Goal: Task Accomplishment & Management: Complete application form

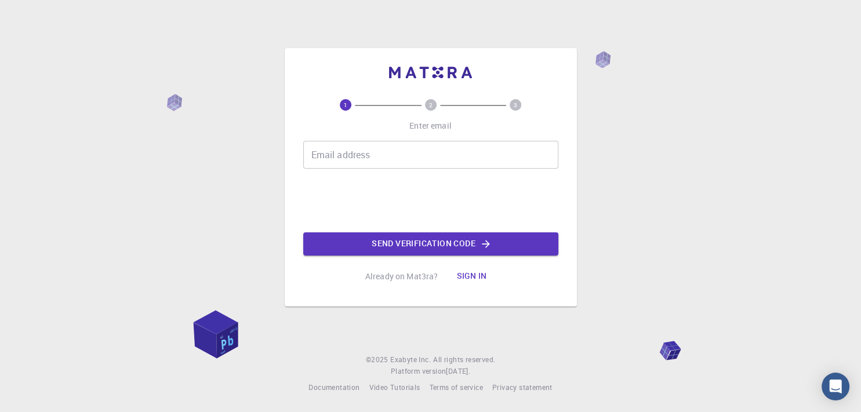
click at [371, 143] on input "Email address" at bounding box center [430, 155] width 255 height 28
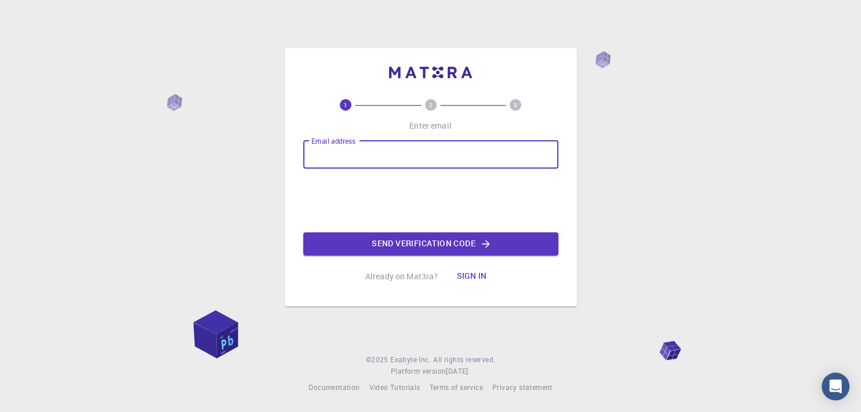
click at [369, 146] on input "Email address" at bounding box center [430, 155] width 255 height 28
type input "nabiamin99@gmail.com"
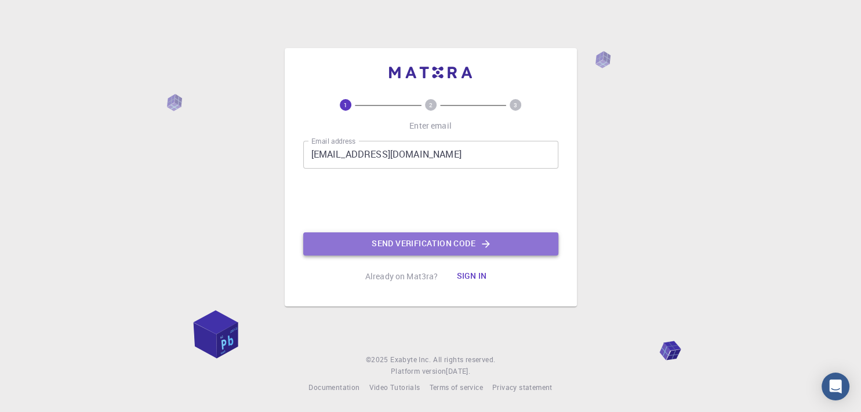
click at [383, 240] on button "Send verification code" at bounding box center [430, 244] width 255 height 23
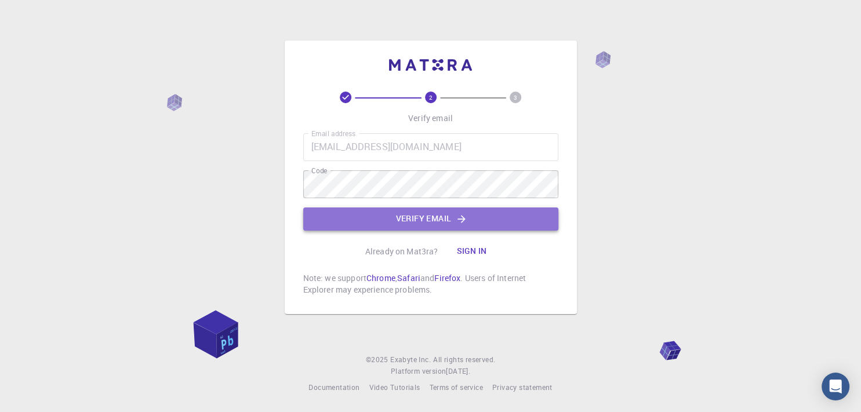
click at [402, 222] on button "Verify email" at bounding box center [430, 219] width 255 height 23
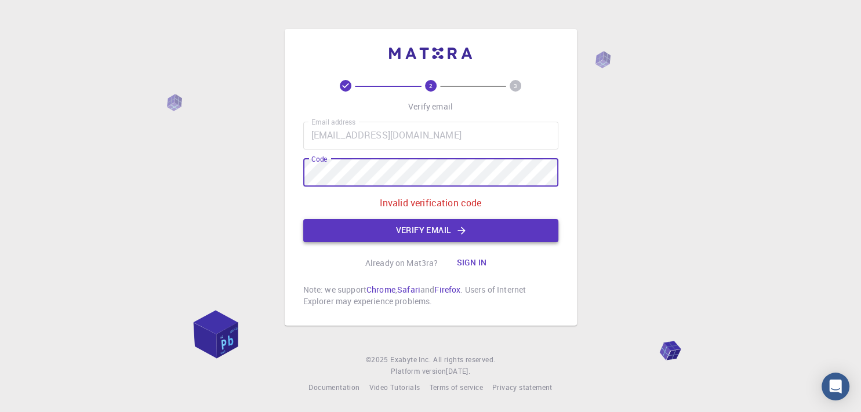
click at [372, 222] on button "Verify email" at bounding box center [430, 230] width 255 height 23
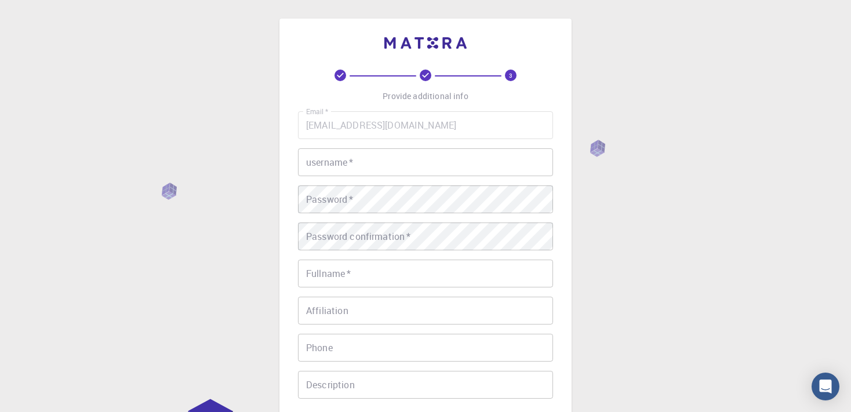
scroll to position [61, 0]
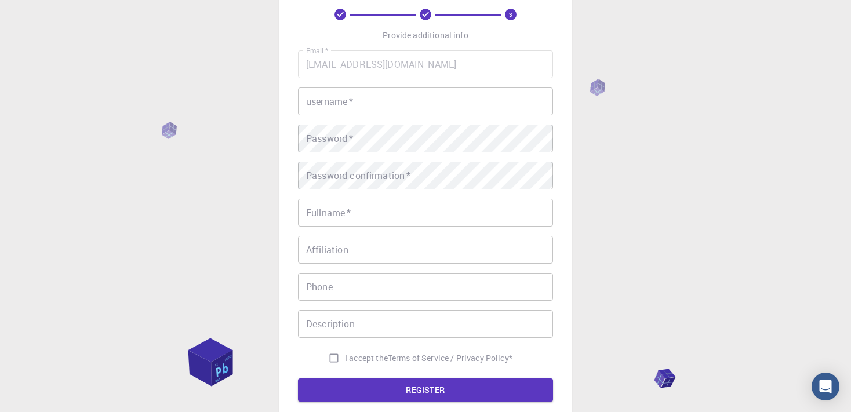
click at [346, 101] on input "username   *" at bounding box center [425, 102] width 255 height 28
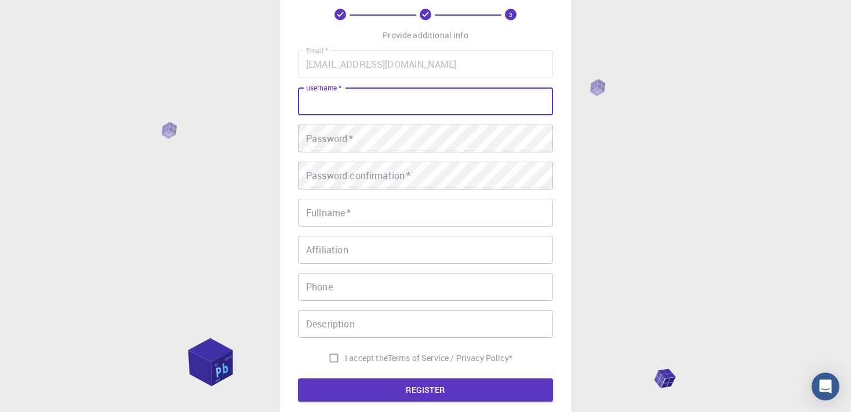
click at [351, 103] on input "username   *" at bounding box center [425, 102] width 255 height 28
click at [341, 102] on input "username   *" at bounding box center [425, 102] width 255 height 28
type input "nabiamin99"
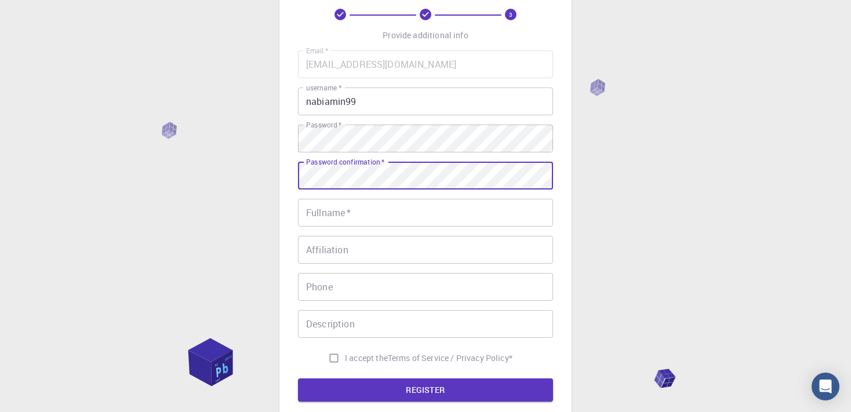
click at [361, 211] on input "Fullname   *" at bounding box center [425, 213] width 255 height 28
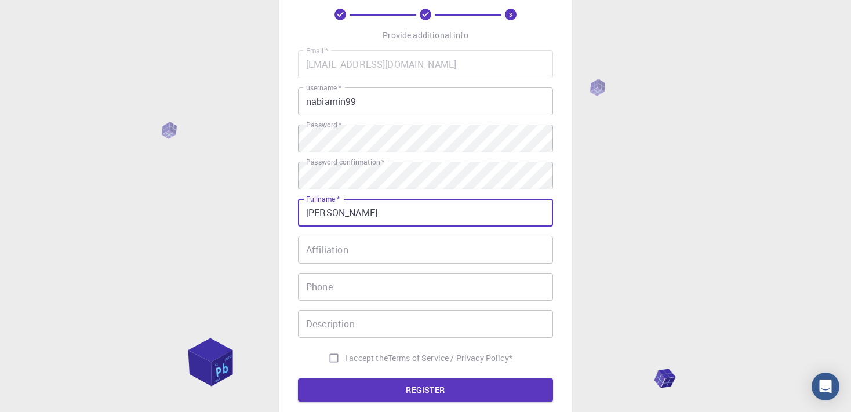
type input "Nabi Amin"
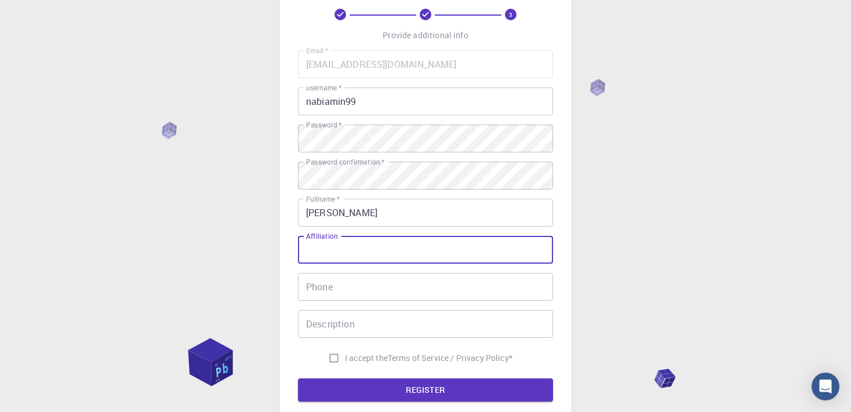
click at [357, 257] on input "Affiliation" at bounding box center [425, 250] width 255 height 28
type input "Liaoning Technical University Fuxin China"
click at [330, 291] on input "Phone" at bounding box center [425, 287] width 255 height 28
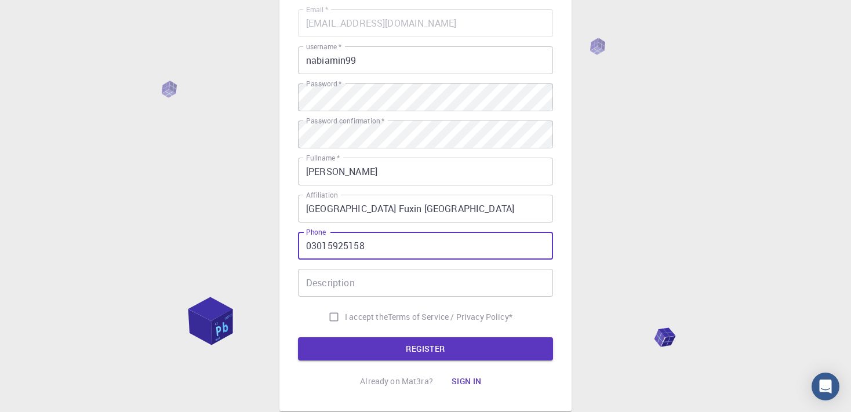
scroll to position [122, 0]
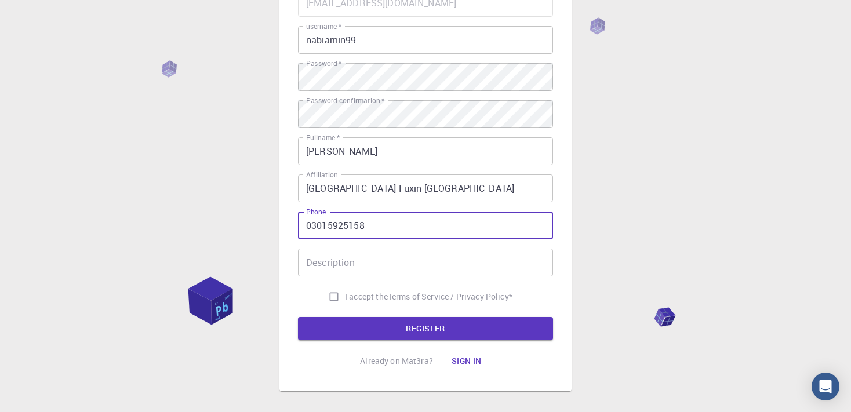
type input "03015925158"
click at [329, 308] on form "Email   * nabiamin99@gmail.com Email   * username   * nabiamin99 username   * P…" at bounding box center [425, 164] width 255 height 351
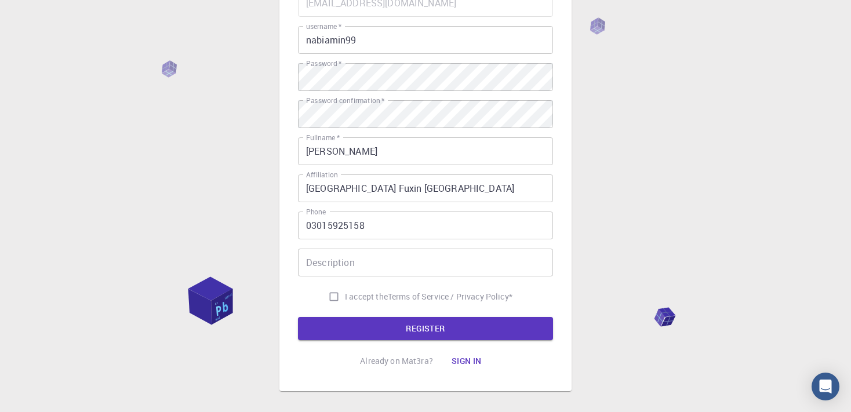
click at [328, 297] on input "I accept the Terms of Service / Privacy Policy *" at bounding box center [334, 297] width 22 height 22
checkbox input "true"
click at [335, 326] on button "REGISTER" at bounding box center [425, 328] width 255 height 23
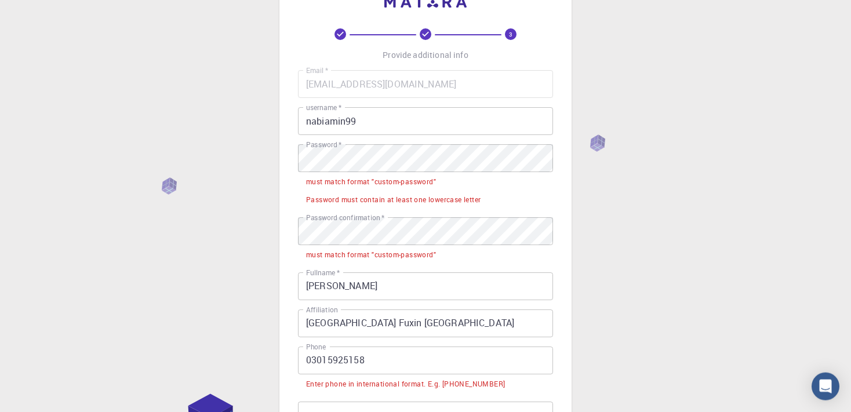
scroll to position [61, 0]
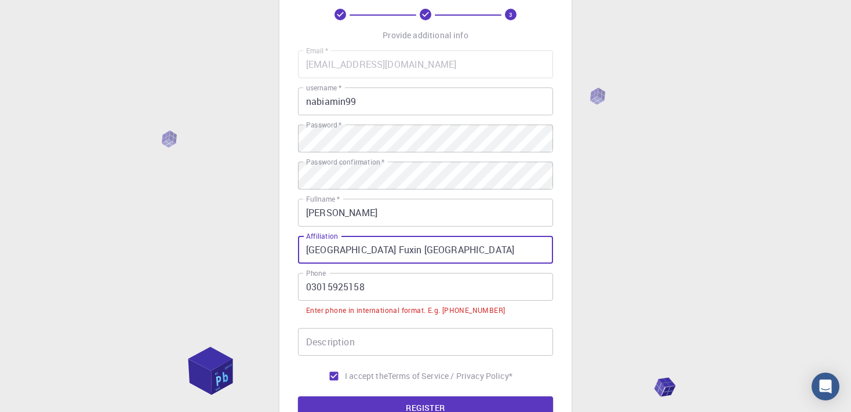
drag, startPoint x: 432, startPoint y: 251, endPoint x: 281, endPoint y: 248, distance: 150.8
click at [298, 248] on input "Liaoning Technical University Fuxin China" at bounding box center [425, 250] width 255 height 28
type input "LNTU Fuxin China"
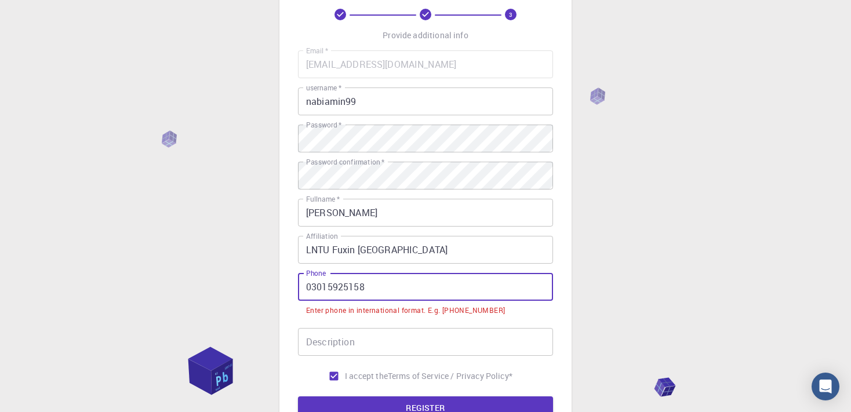
drag, startPoint x: 312, startPoint y: 284, endPoint x: 299, endPoint y: 284, distance: 12.8
click at [299, 284] on input "03015925158" at bounding box center [425, 287] width 255 height 28
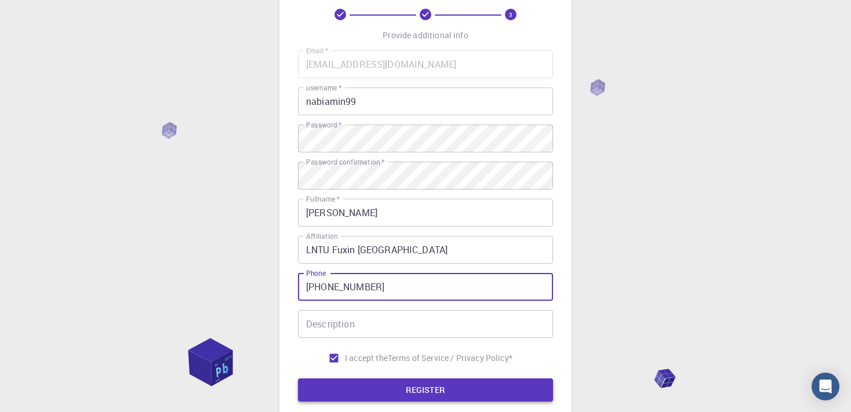
type input "+923015925158"
click at [351, 386] on button "REGISTER" at bounding box center [425, 390] width 255 height 23
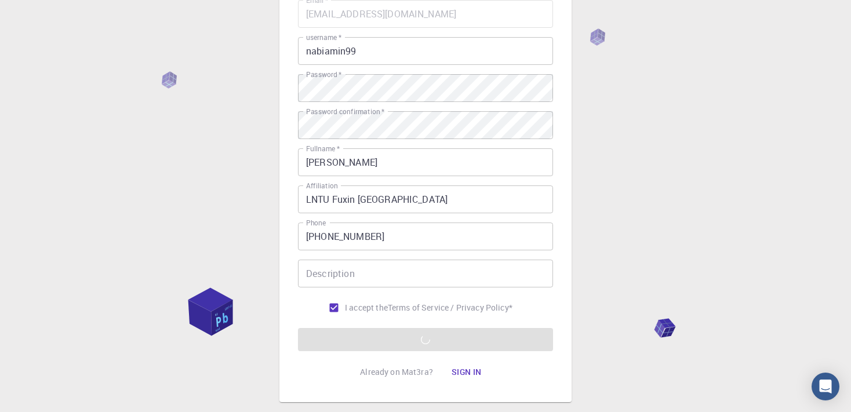
scroll to position [55, 0]
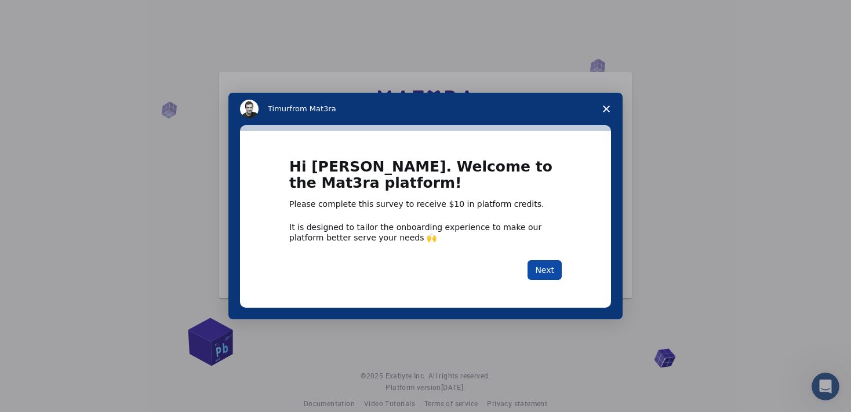
click at [542, 266] on button "Next" at bounding box center [545, 270] width 34 height 20
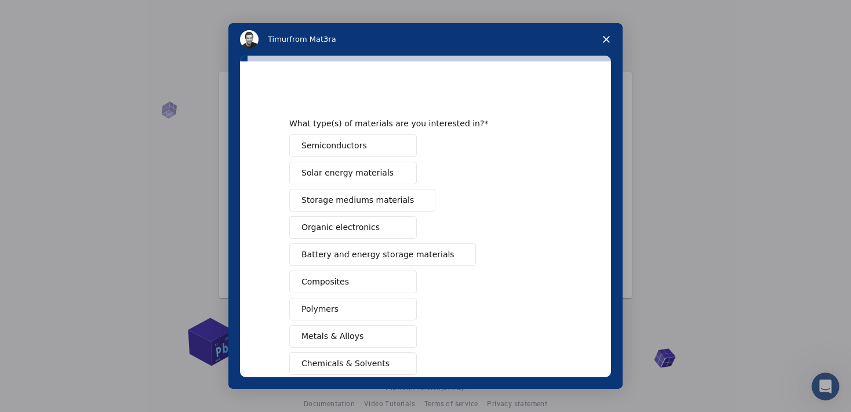
click at [333, 150] on span "Semiconductors" at bounding box center [335, 146] width 66 height 12
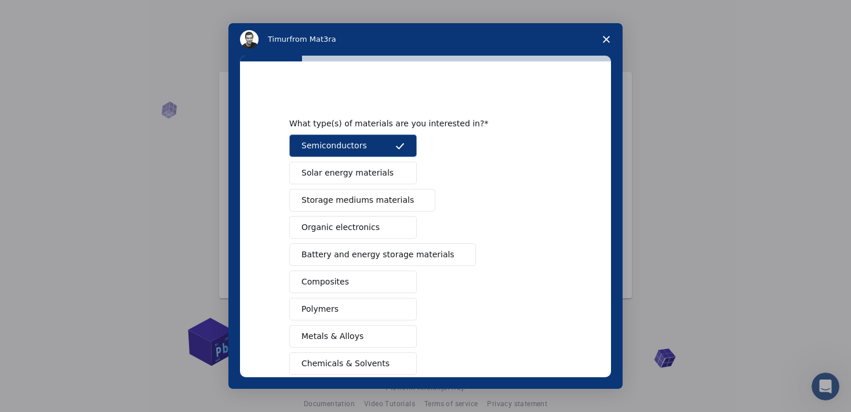
click at [349, 177] on span "Solar energy materials" at bounding box center [348, 173] width 92 height 12
click at [360, 230] on span "Organic electronics" at bounding box center [341, 228] width 78 height 12
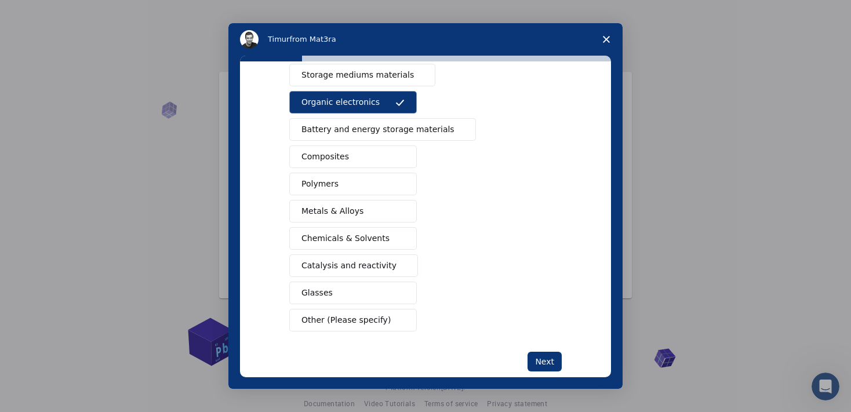
scroll to position [128, 0]
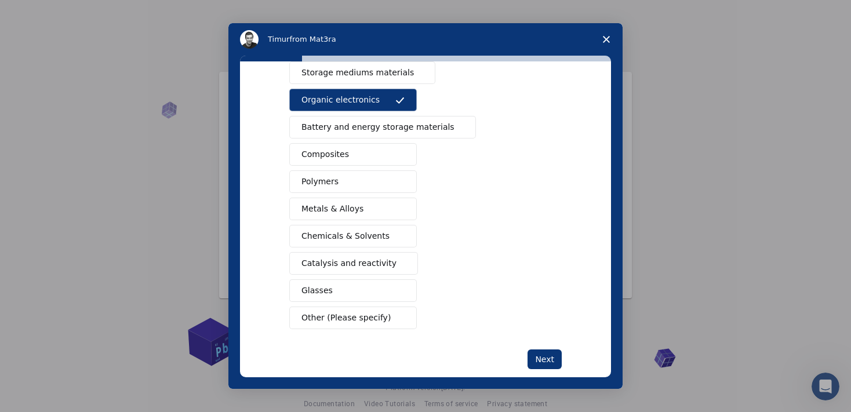
click at [375, 128] on span "Battery and energy storage materials" at bounding box center [378, 127] width 153 height 12
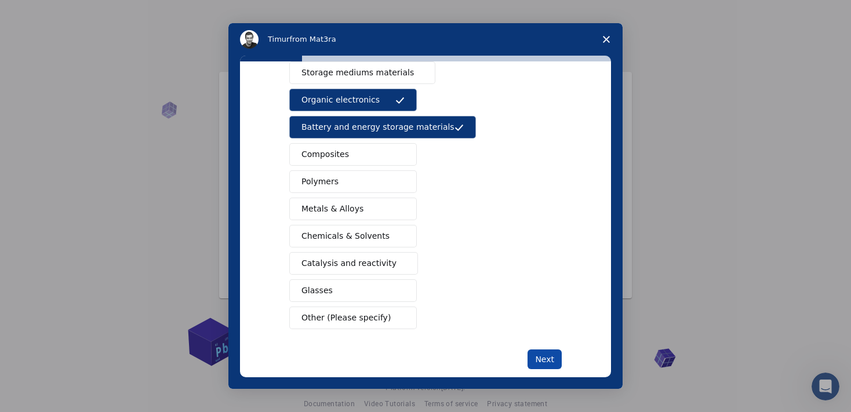
click at [542, 357] on button "Next" at bounding box center [545, 360] width 34 height 20
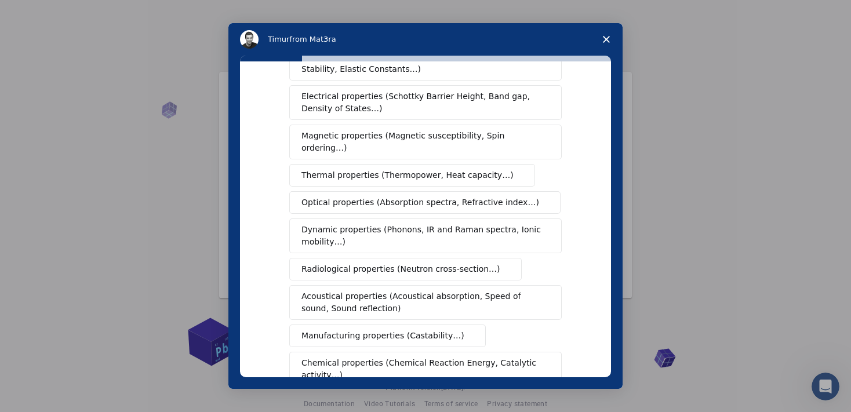
scroll to position [0, 0]
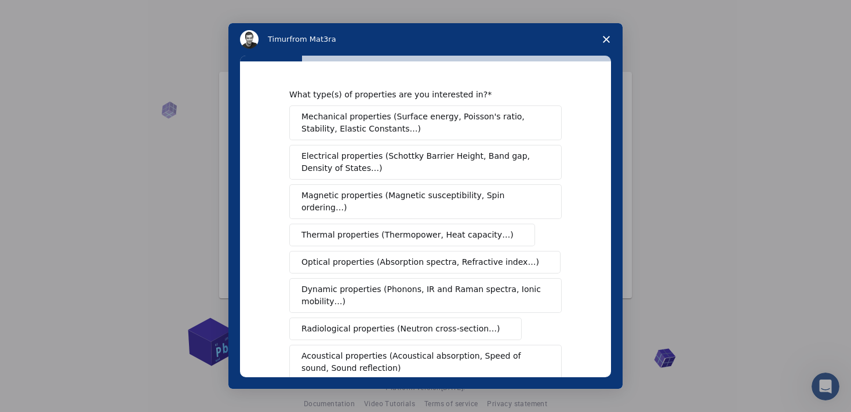
click at [358, 165] on span "Electrical properties (Schottky Barrier Height, Band gap, Density of States…)" at bounding box center [422, 162] width 241 height 24
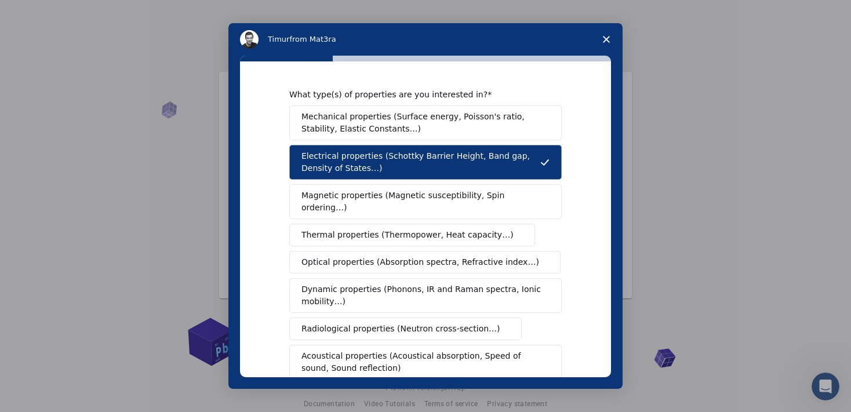
click at [429, 122] on span "Mechanical properties (Surface energy, Poisson's ratio, Stability, Elastic Cons…" at bounding box center [423, 123] width 242 height 24
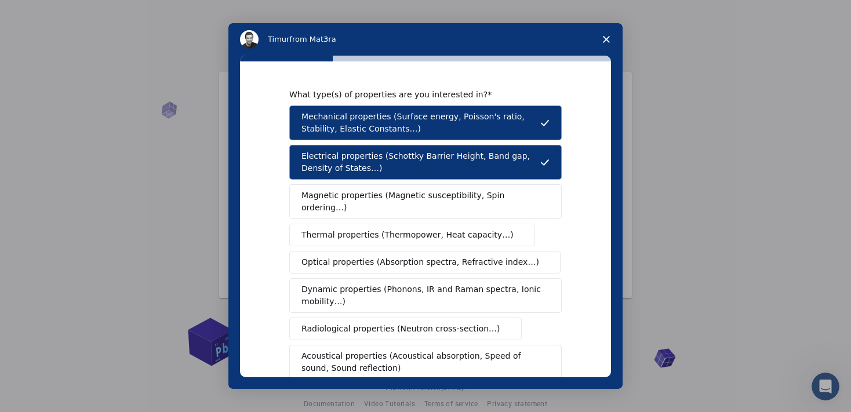
click at [419, 195] on span "Magnetic properties (Magnetic susceptibility, Spin ordering…)" at bounding box center [422, 202] width 240 height 24
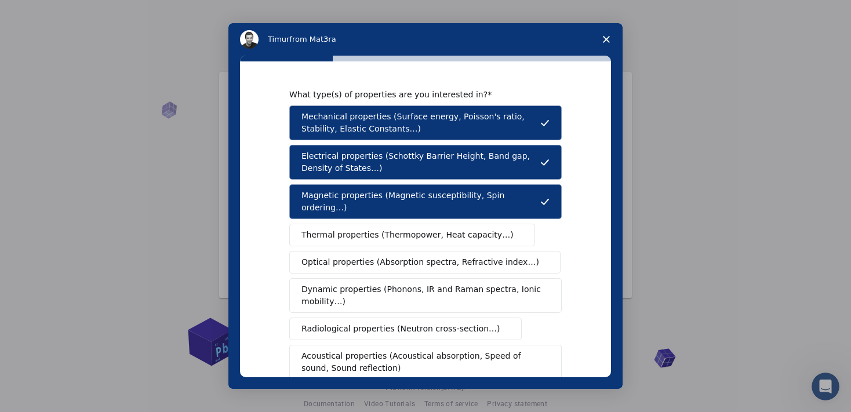
click at [397, 199] on span "Magnetic properties (Magnetic susceptibility, Spin ordering…)" at bounding box center [421, 202] width 239 height 24
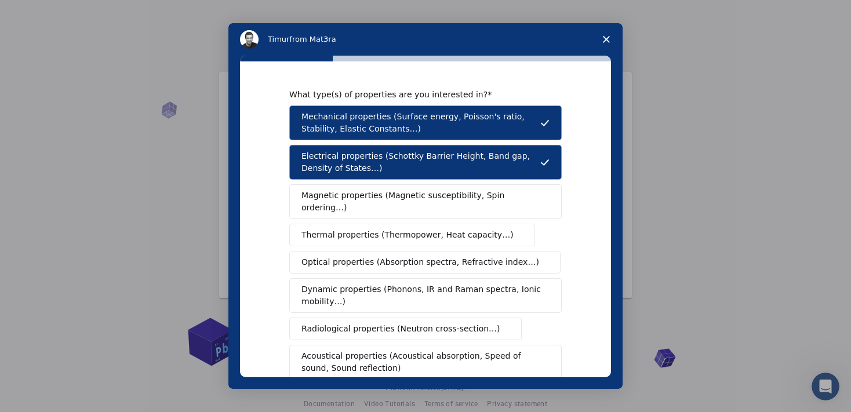
click at [400, 229] on span "Thermal properties (Thermopower, Heat capacity…)" at bounding box center [408, 235] width 212 height 12
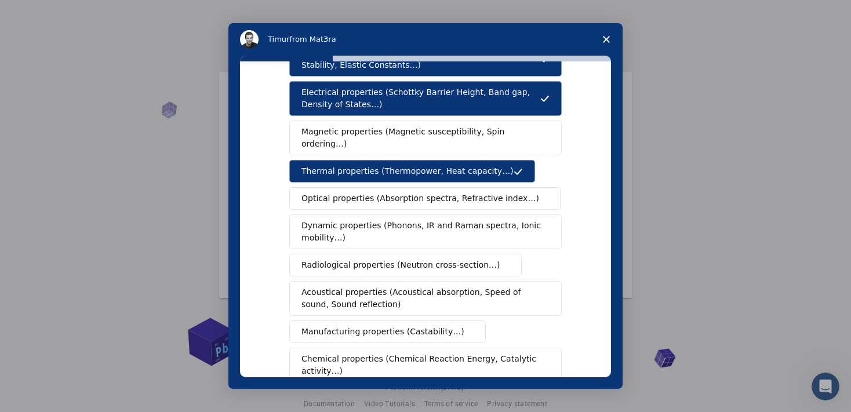
scroll to position [192, 0]
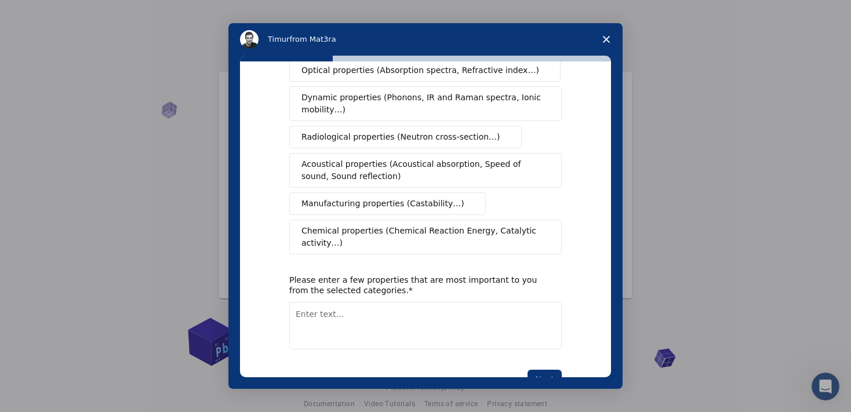
click at [368, 225] on span "Chemical properties (Chemical Reaction Energy, Catalytic activity…)" at bounding box center [422, 237] width 240 height 24
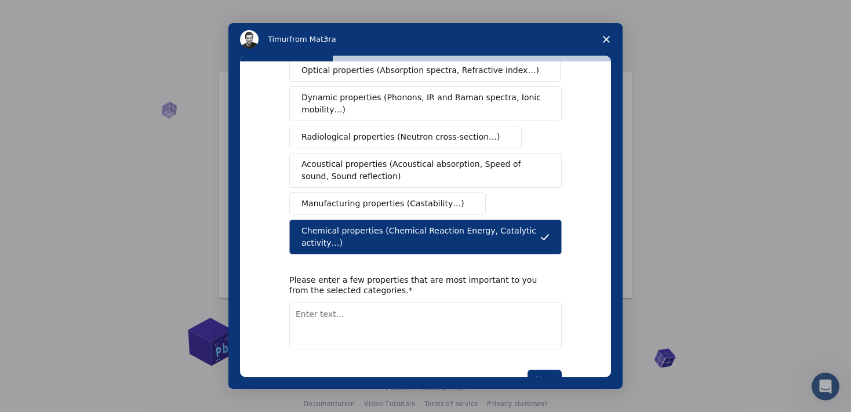
click at [354, 158] on span "Acoustical properties (Acoustical absorption, Speed of sound, Sound reflection)" at bounding box center [422, 170] width 241 height 24
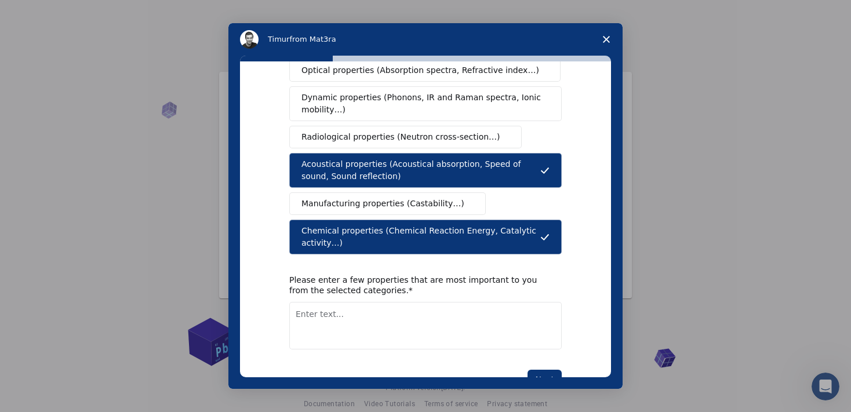
click at [351, 131] on span "Radiological properties (Neutron cross-section…)" at bounding box center [401, 137] width 199 height 12
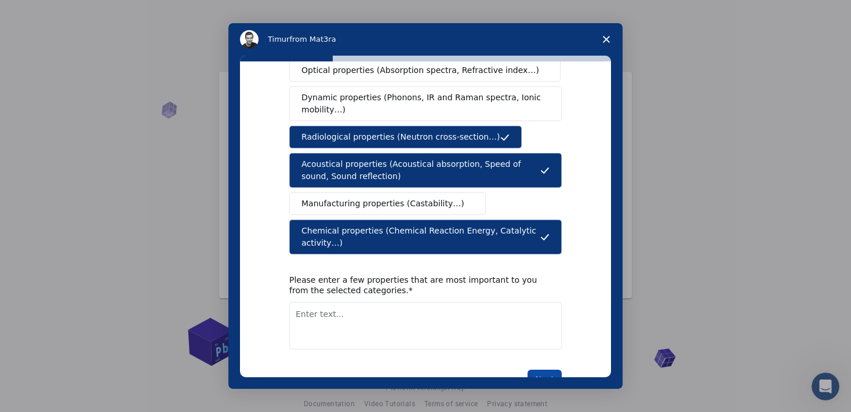
click at [532, 370] on button "Next" at bounding box center [545, 380] width 34 height 20
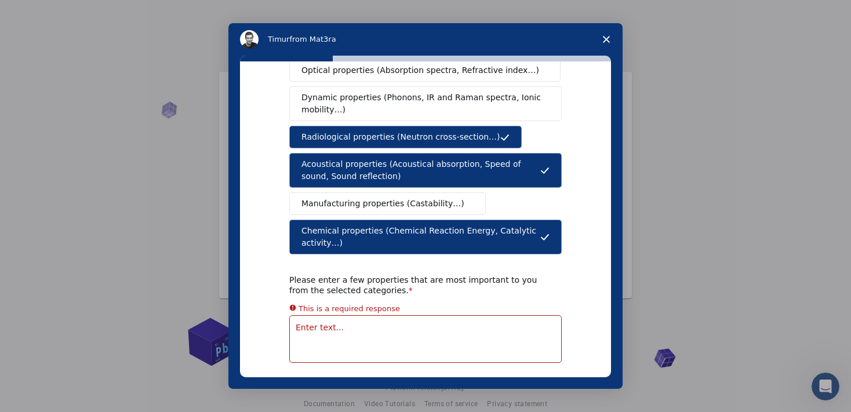
click at [411, 275] on div "Please enter a few properties that are most important to you from the selected …" at bounding box center [416, 285] width 255 height 21
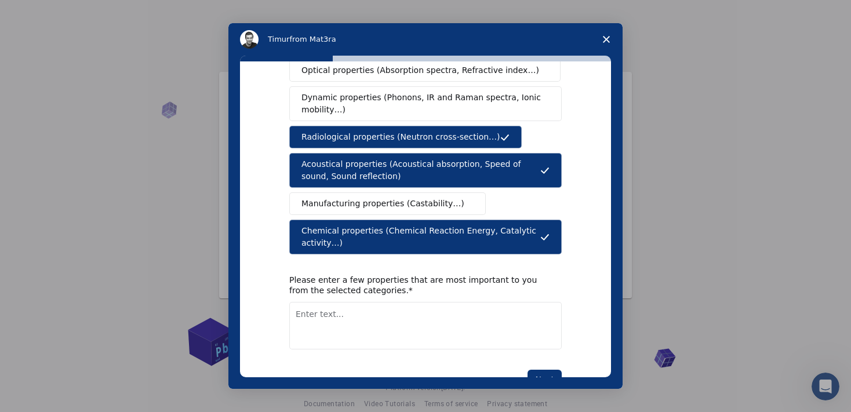
click at [389, 302] on textarea "Enter text..." at bounding box center [425, 326] width 273 height 48
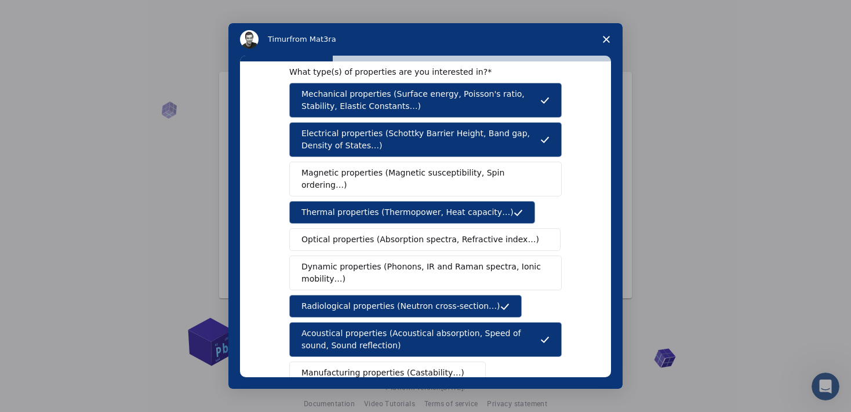
scroll to position [0, 0]
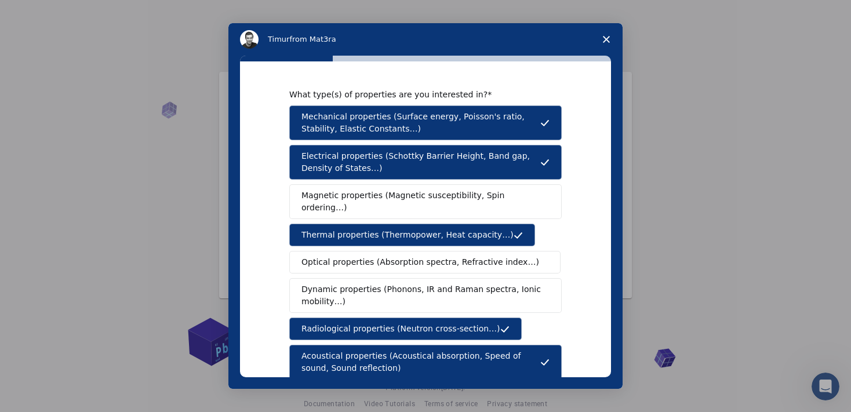
drag, startPoint x: 293, startPoint y: 154, endPoint x: 329, endPoint y: 170, distance: 38.9
click at [329, 170] on button "Electrical properties (Schottky Barrier Height, Band gap, Density of States…)" at bounding box center [425, 162] width 273 height 35
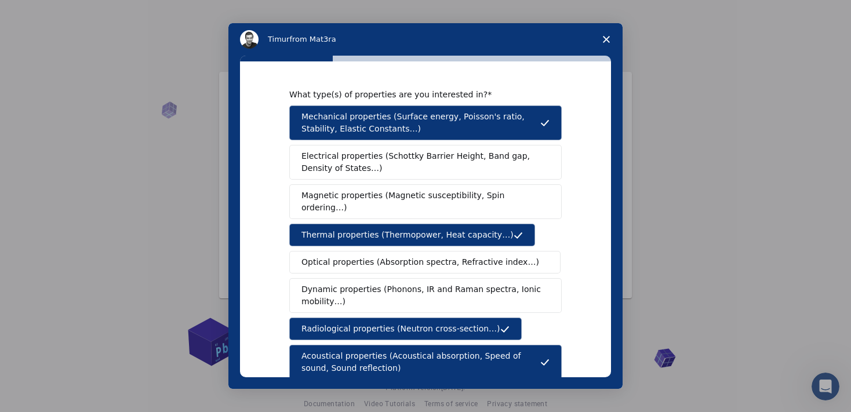
click at [317, 157] on span "Electrical properties (Schottky Barrier Height, Band gap, Density of States…)" at bounding box center [422, 162] width 241 height 24
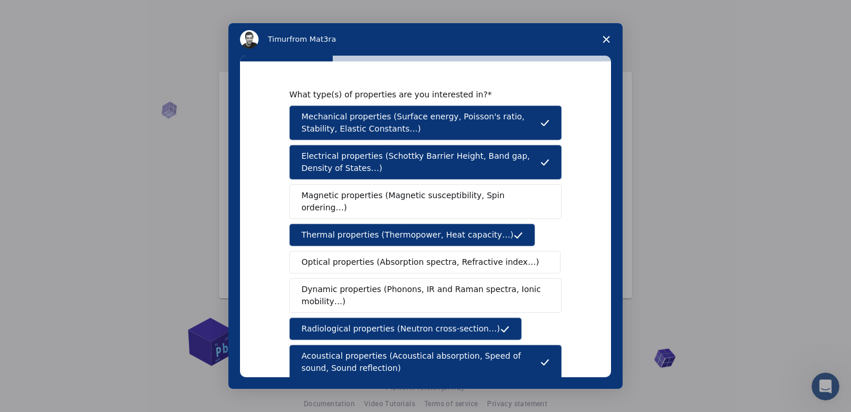
click at [258, 188] on div "What type(s) of properties are you interested in? Mechanical properties (Surfac…" at bounding box center [425, 219] width 371 height 316
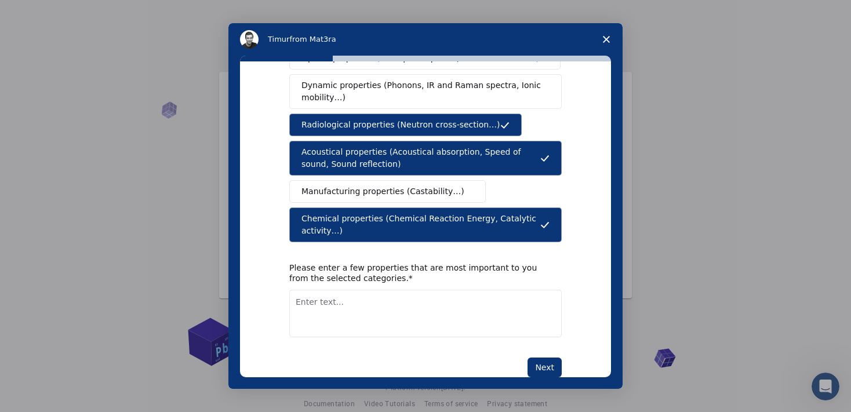
scroll to position [205, 0]
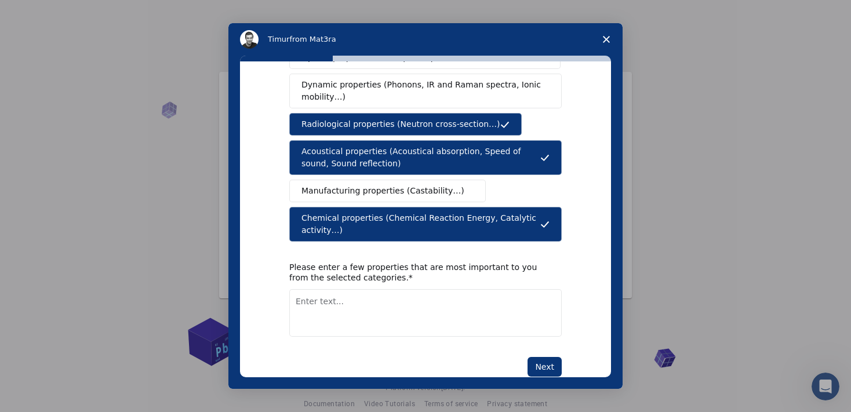
click at [377, 289] on textarea "Enter text..." at bounding box center [425, 313] width 273 height 48
type textarea "Electrical Properties of materials"
click at [539, 357] on button "Next" at bounding box center [545, 367] width 34 height 20
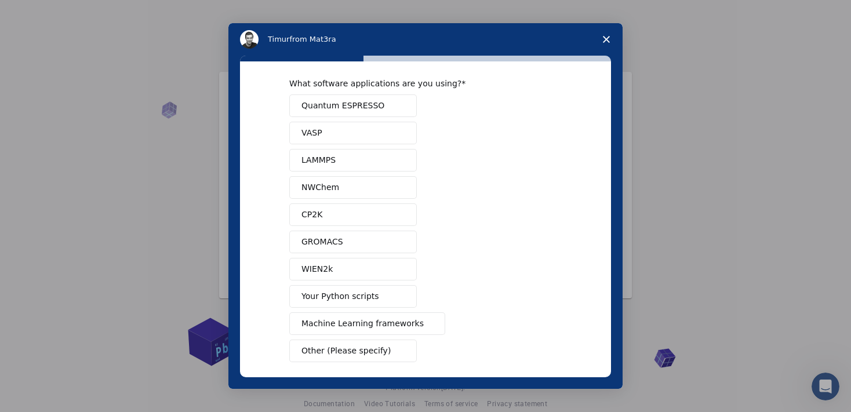
scroll to position [0, 0]
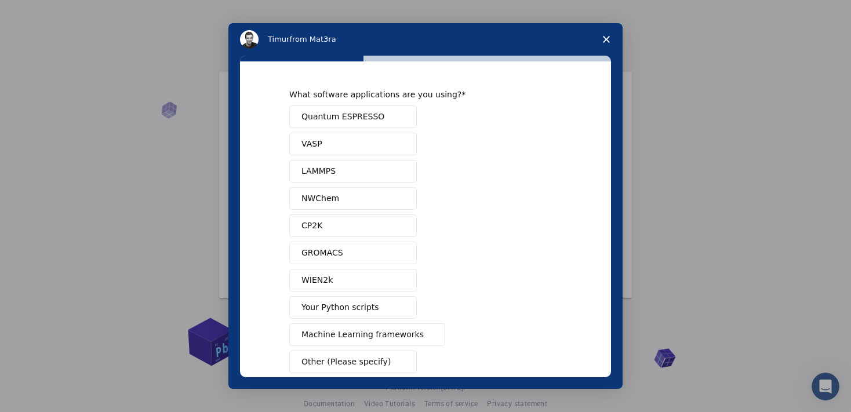
click at [386, 116] on button "Quantum ESPRESSO" at bounding box center [353, 117] width 128 height 23
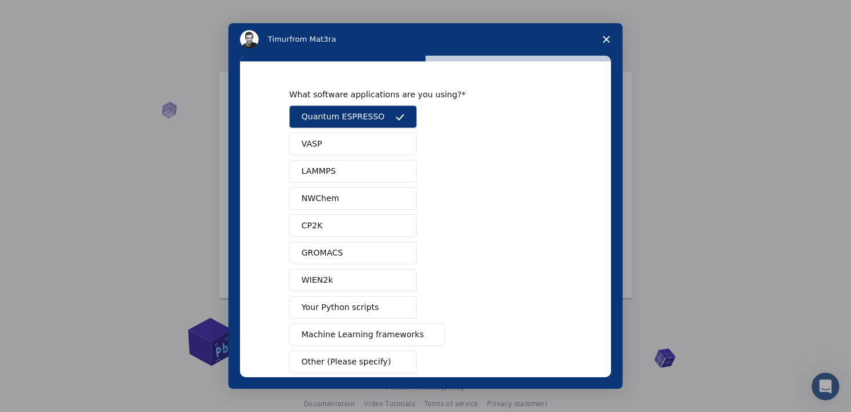
click at [381, 146] on button "VASP" at bounding box center [353, 144] width 128 height 23
click at [384, 176] on button "LAMMPS" at bounding box center [353, 171] width 128 height 23
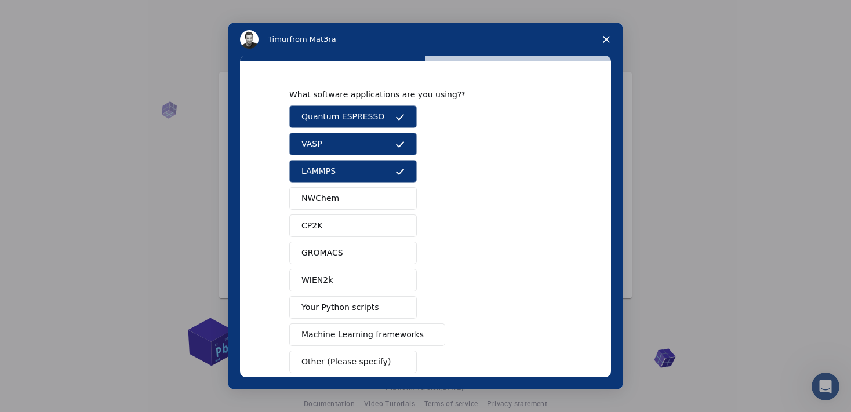
click at [377, 198] on button "NWChem" at bounding box center [353, 198] width 128 height 23
click at [365, 201] on button "NWChem" at bounding box center [353, 198] width 128 height 23
click at [361, 178] on button "LAMMPS" at bounding box center [353, 171] width 128 height 23
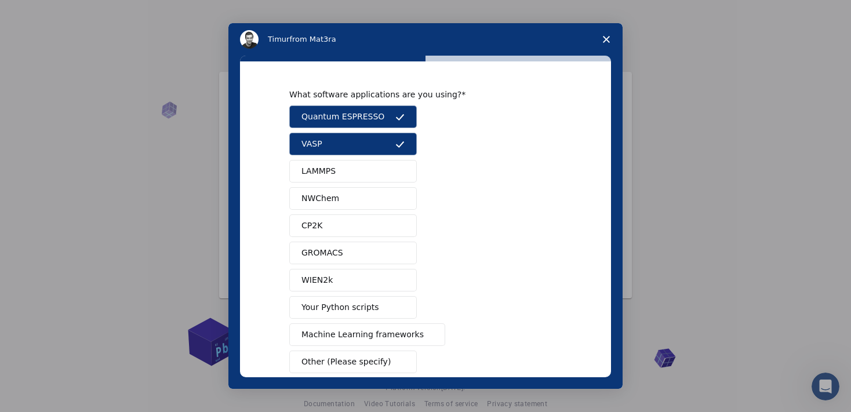
scroll to position [61, 0]
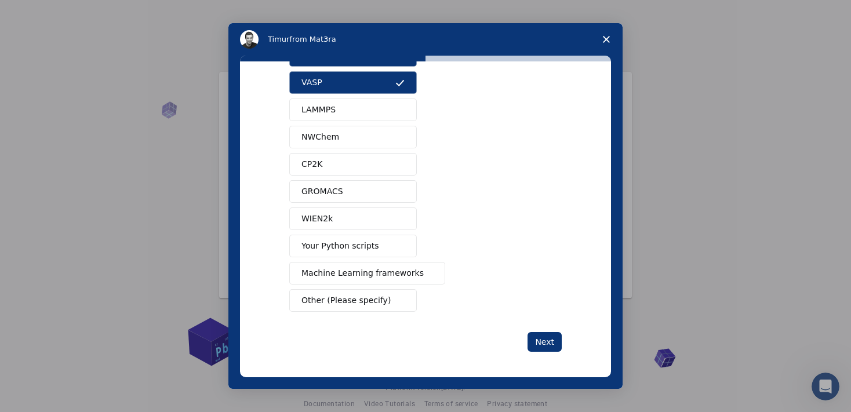
click at [370, 274] on span "Machine Learning frameworks" at bounding box center [363, 273] width 122 height 12
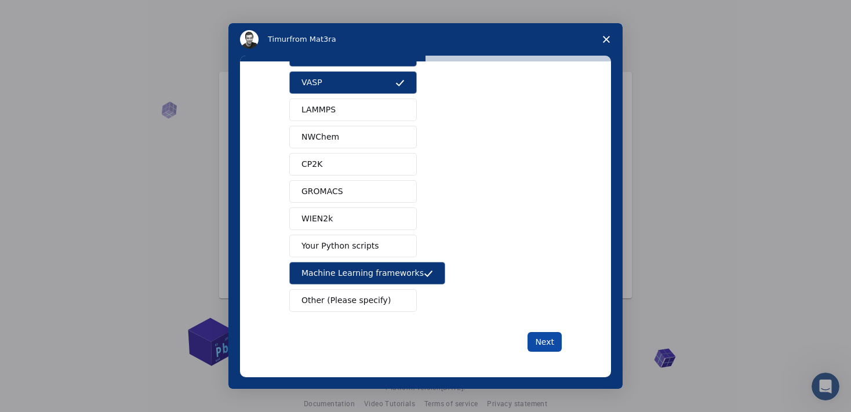
click at [539, 346] on button "Next" at bounding box center [545, 342] width 34 height 20
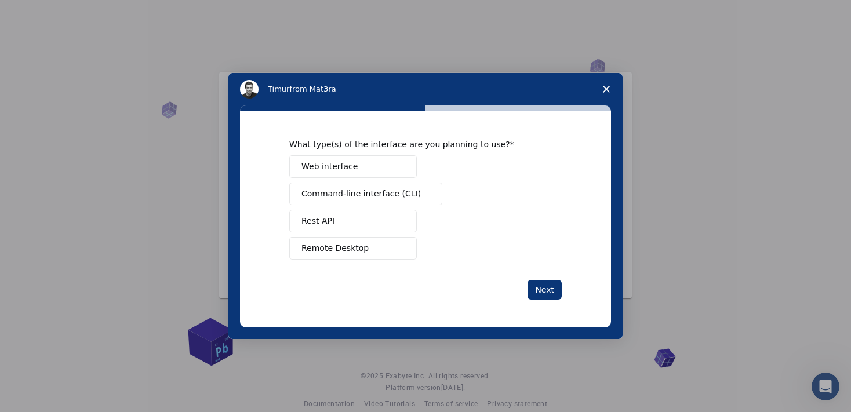
scroll to position [0, 0]
click at [374, 173] on button "Web interface" at bounding box center [353, 166] width 128 height 23
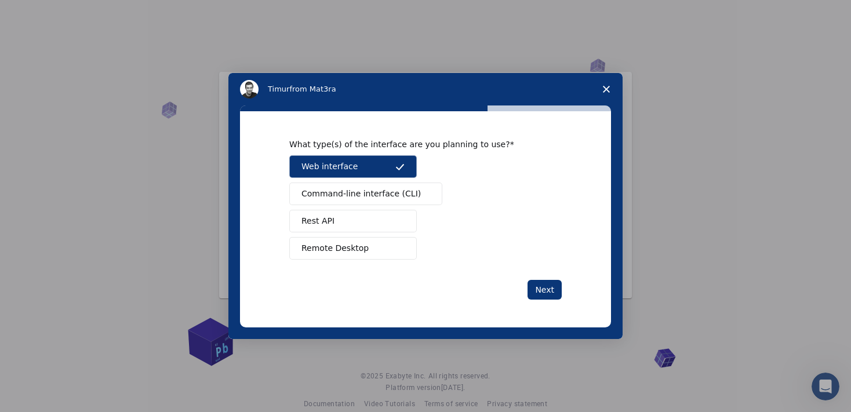
click at [378, 226] on button "Rest API" at bounding box center [353, 221] width 128 height 23
click at [384, 248] on button "Remote Desktop" at bounding box center [353, 248] width 128 height 23
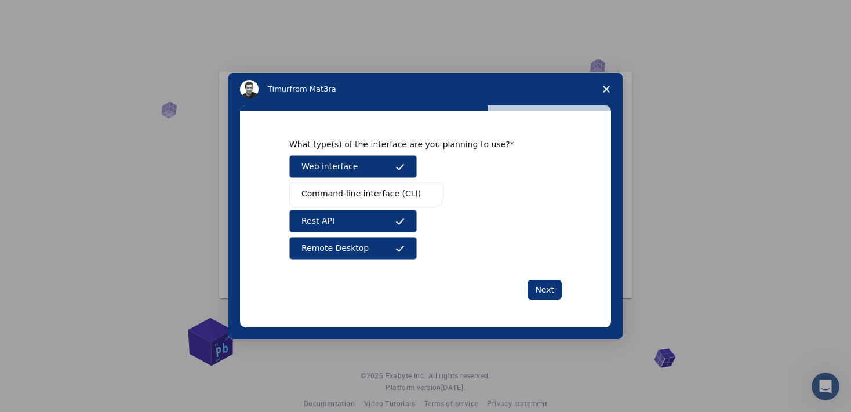
click at [533, 275] on div "What type(s) of the interface are you planning to use? Web interface Command-li…" at bounding box center [425, 219] width 273 height 161
click at [542, 286] on button "Next" at bounding box center [545, 290] width 34 height 20
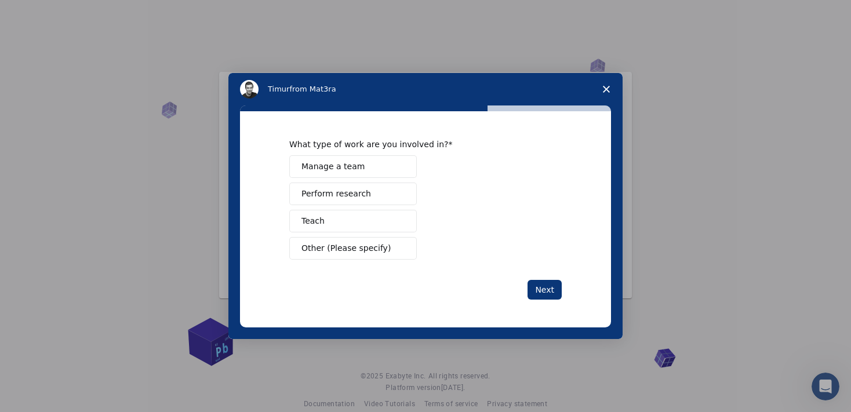
click at [390, 191] on button "Perform research" at bounding box center [353, 194] width 128 height 23
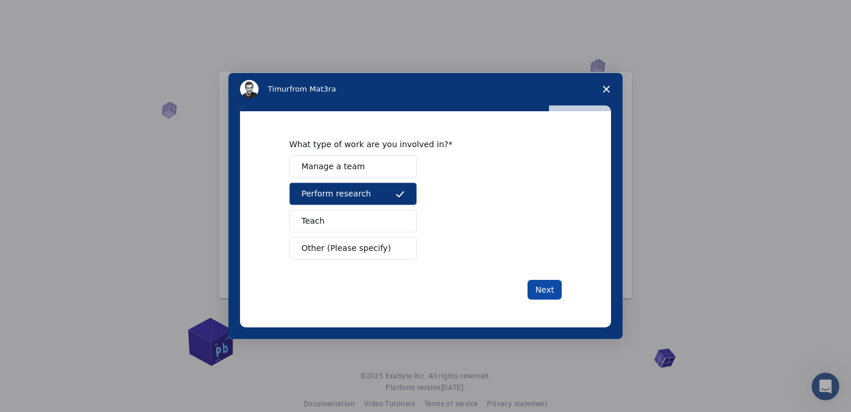
click at [547, 293] on button "Next" at bounding box center [545, 290] width 34 height 20
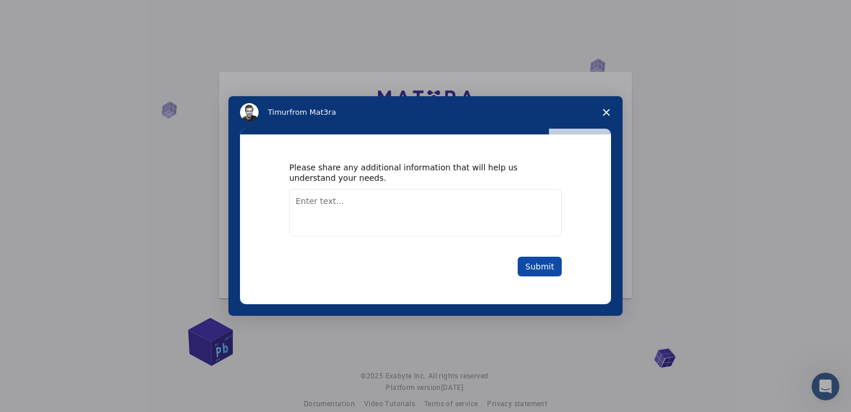
click at [528, 272] on button "Submit" at bounding box center [540, 267] width 44 height 20
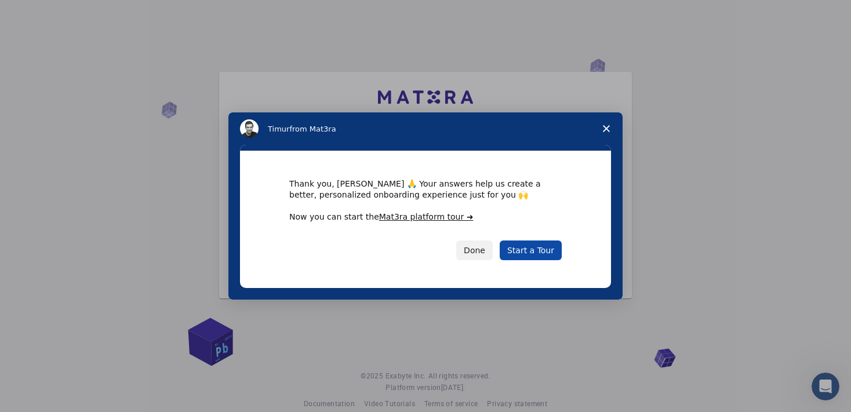
click at [527, 253] on link "Start a Tour" at bounding box center [531, 251] width 62 height 20
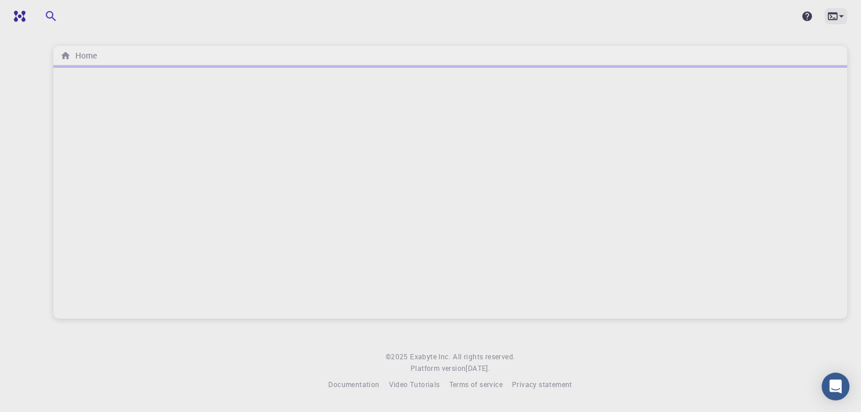
click at [844, 15] on icon at bounding box center [842, 16] width 12 height 12
click at [843, 17] on div at bounding box center [430, 206] width 861 height 412
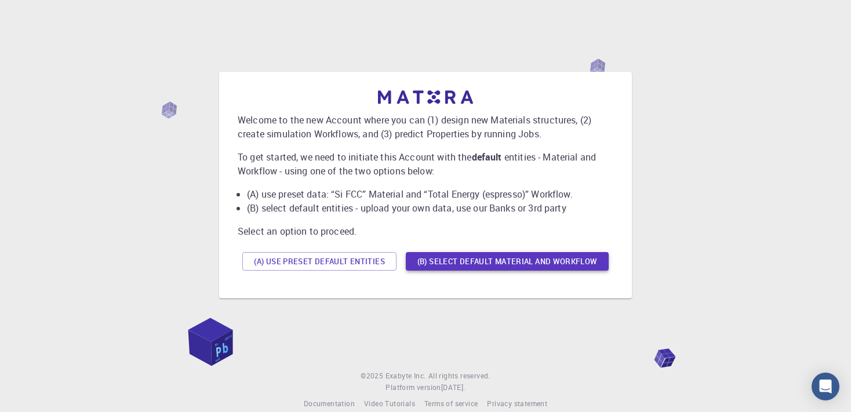
click at [453, 266] on button "(B) Select default material and workflow" at bounding box center [507, 261] width 203 height 19
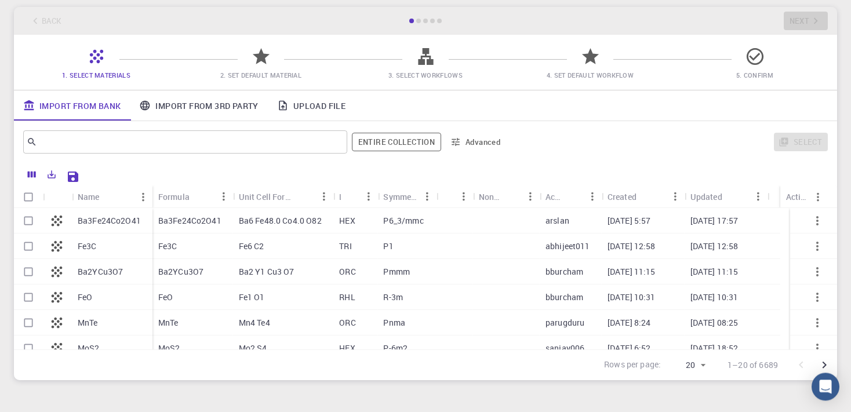
scroll to position [114, 0]
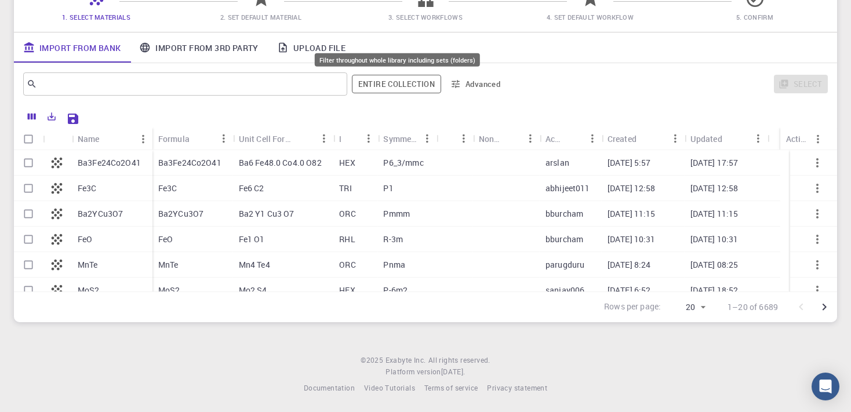
click at [375, 88] on button "Entire collection" at bounding box center [396, 84] width 89 height 19
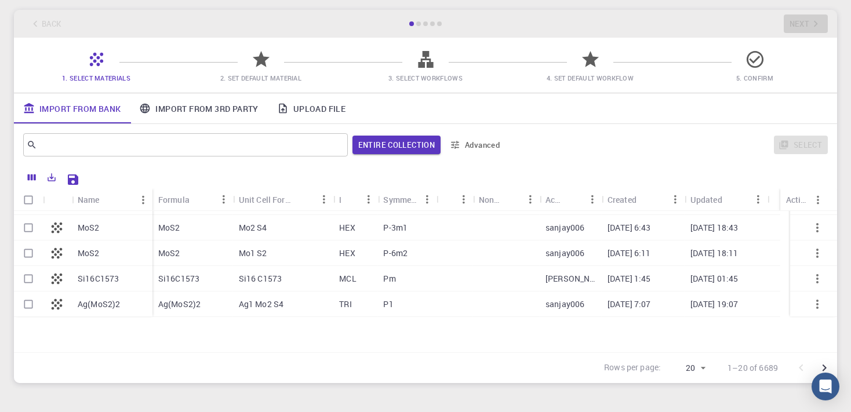
scroll to position [67, 0]
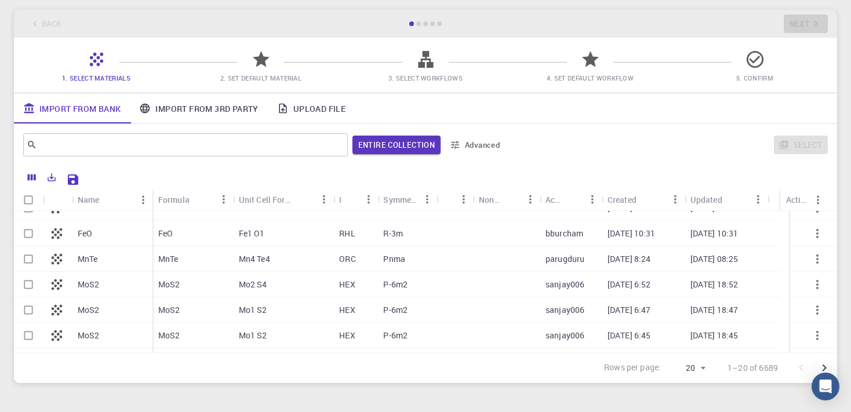
click at [220, 283] on div "MoS2" at bounding box center [193, 285] width 81 height 26
checkbox input "true"
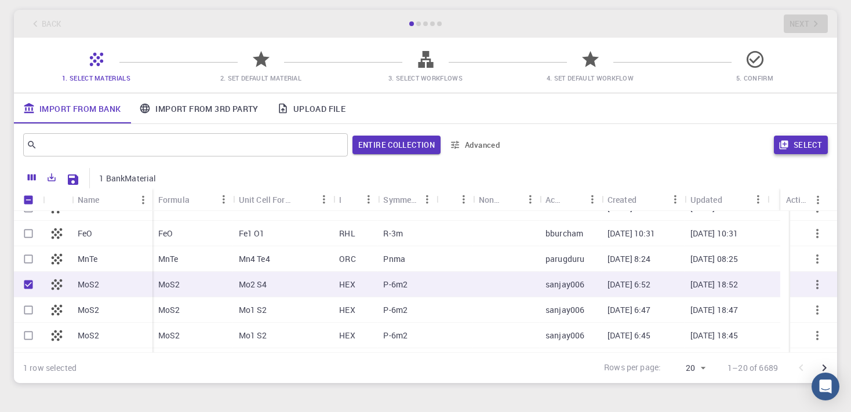
click at [781, 148] on icon "button" at bounding box center [783, 145] width 9 height 9
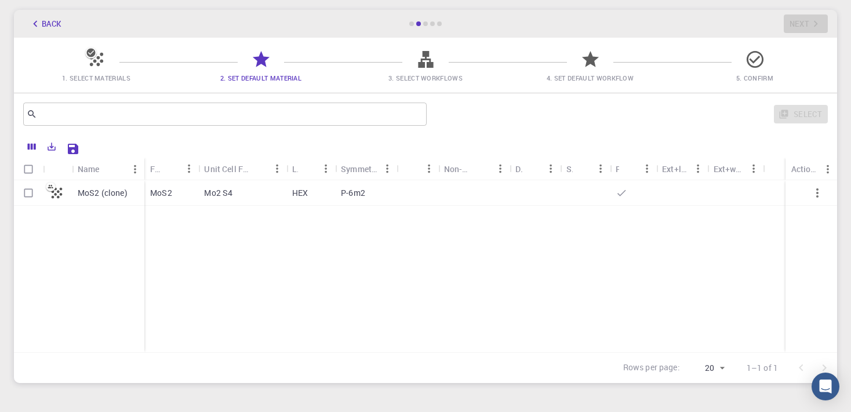
click at [240, 194] on div "Mo2 S4" at bounding box center [242, 193] width 88 height 26
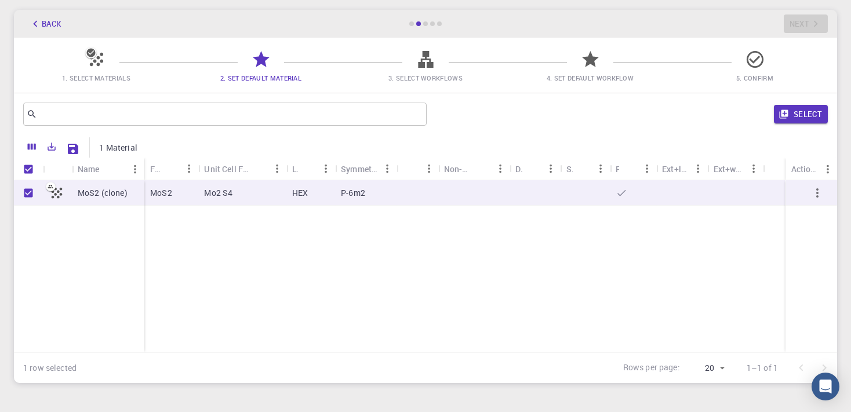
checkbox input "true"
click at [240, 194] on div "Mo2 S4" at bounding box center [242, 193] width 88 height 26
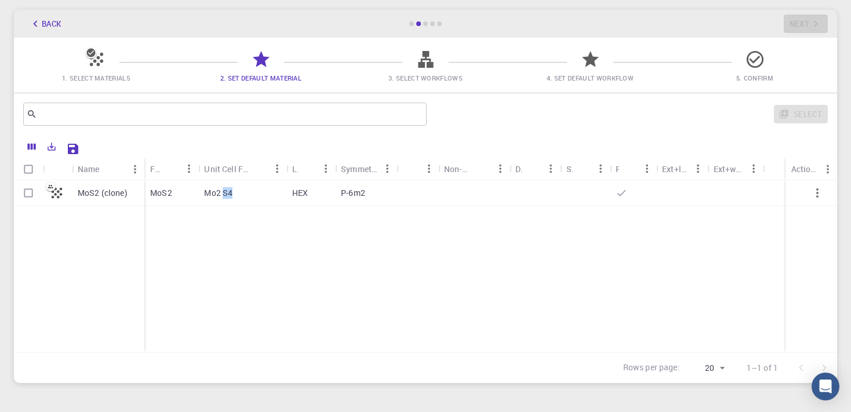
checkbox input "false"
click at [253, 215] on div "MoS2 (clone) MoS2 Mo2 S4 HEX P-6m2" at bounding box center [425, 266] width 823 height 172
click at [289, 190] on div "HEX" at bounding box center [310, 193] width 49 height 26
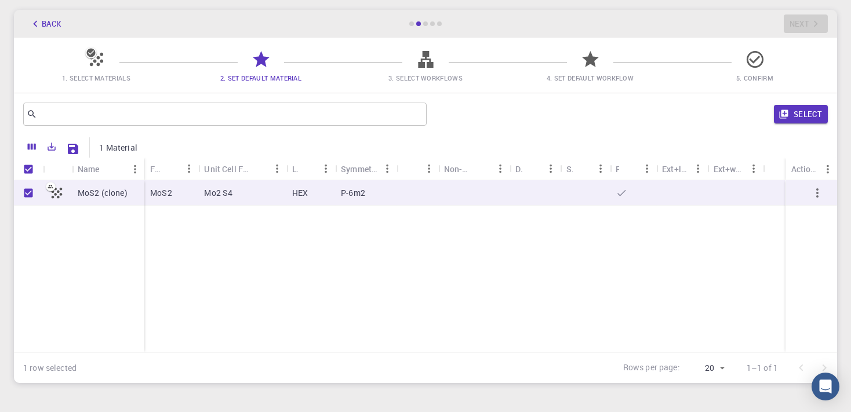
checkbox input "true"
click at [795, 111] on button "Select" at bounding box center [801, 114] width 54 height 19
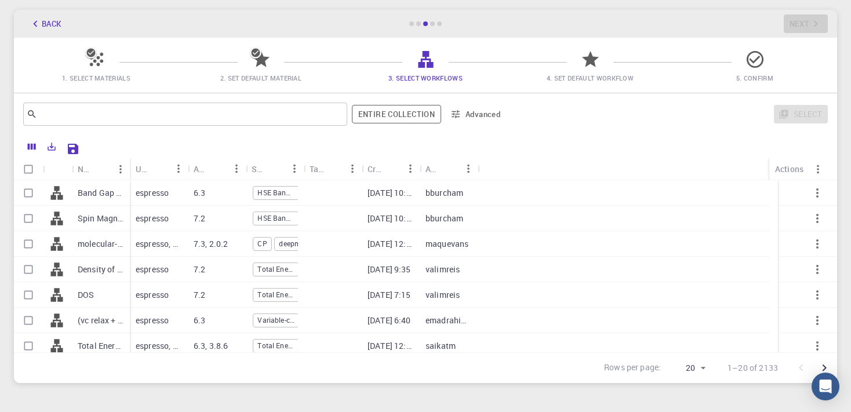
scroll to position [0, 2]
click at [277, 186] on div "HSE Band Gap" at bounding box center [274, 193] width 46 height 14
checkbox input "true"
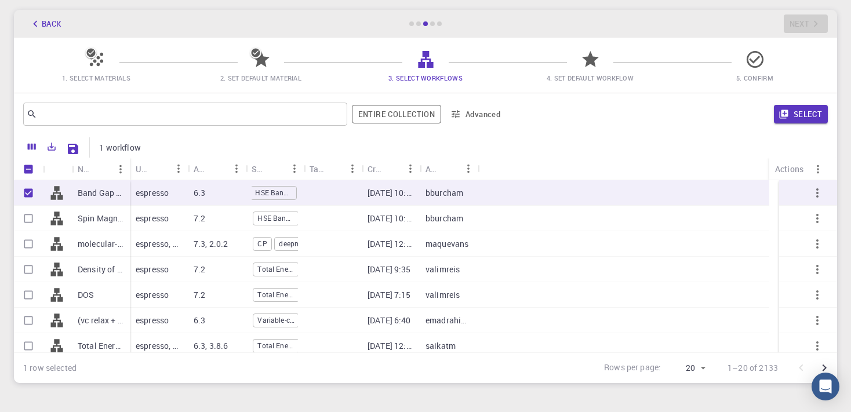
scroll to position [200, 0]
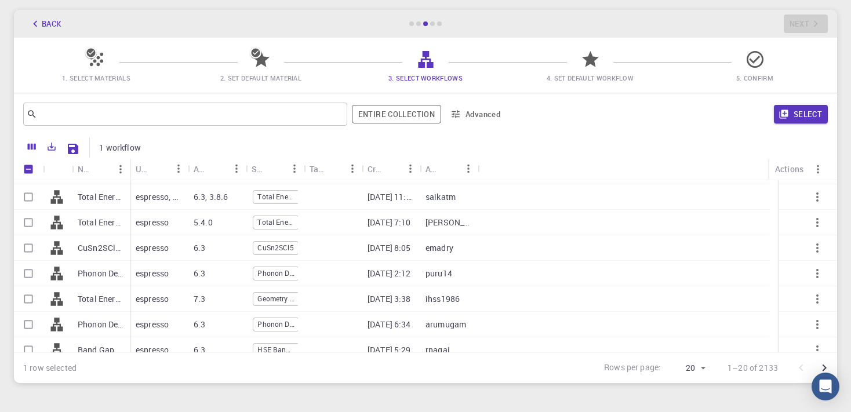
click at [29, 296] on input "Select row" at bounding box center [28, 299] width 22 height 22
checkbox input "true"
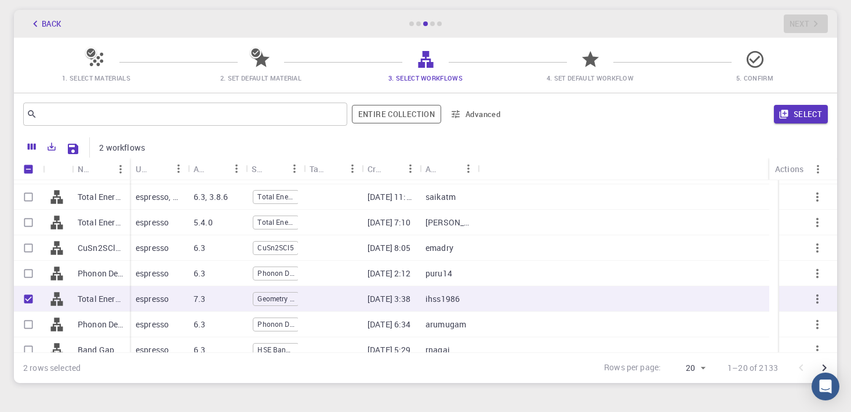
click at [801, 113] on button "Select" at bounding box center [801, 114] width 54 height 19
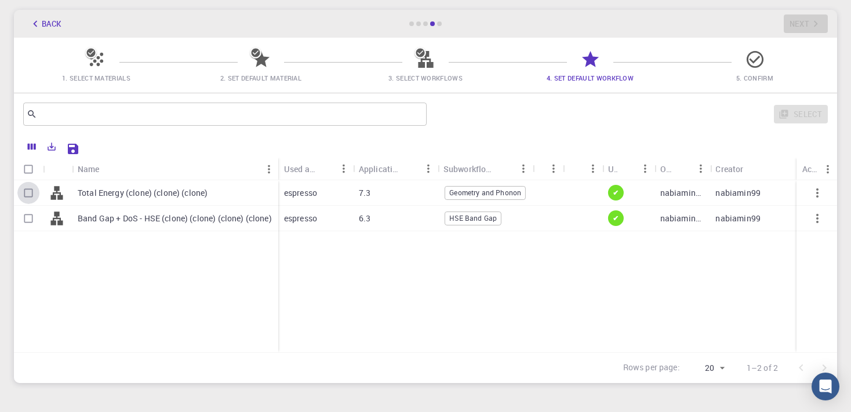
click at [30, 190] on input "Select row" at bounding box center [28, 193] width 22 height 22
checkbox input "true"
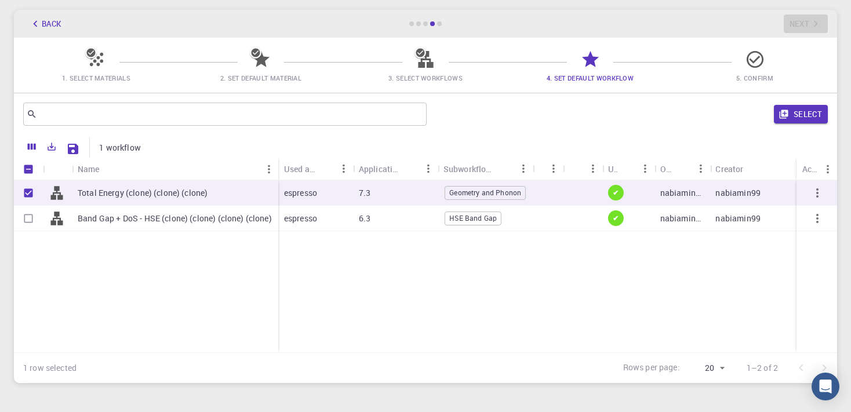
click at [31, 221] on input "Select row" at bounding box center [28, 219] width 22 height 22
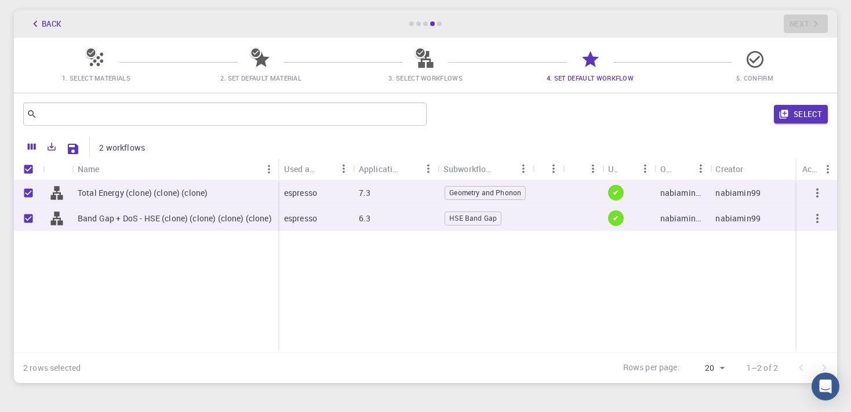
click at [27, 219] on input "Unselect row" at bounding box center [28, 219] width 22 height 22
checkbox input "false"
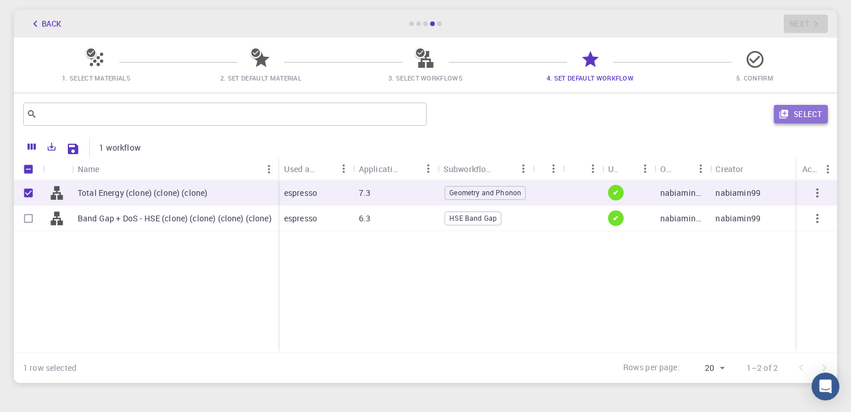
click at [803, 110] on button "Select" at bounding box center [801, 114] width 54 height 19
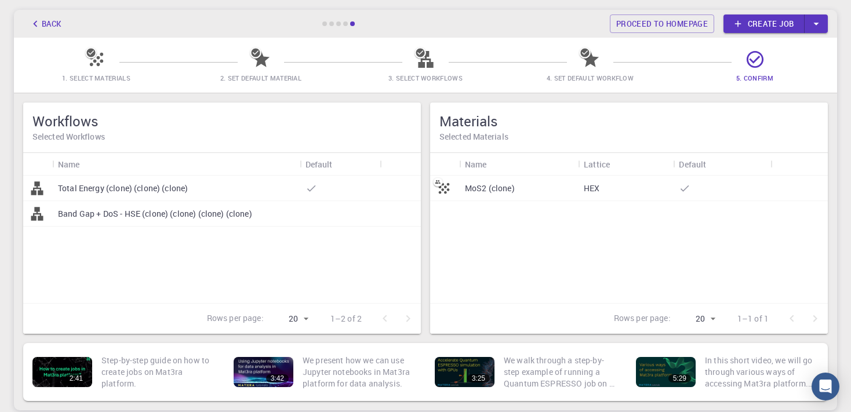
click at [565, 187] on div "MoS2 (clone)" at bounding box center [518, 189] width 119 height 26
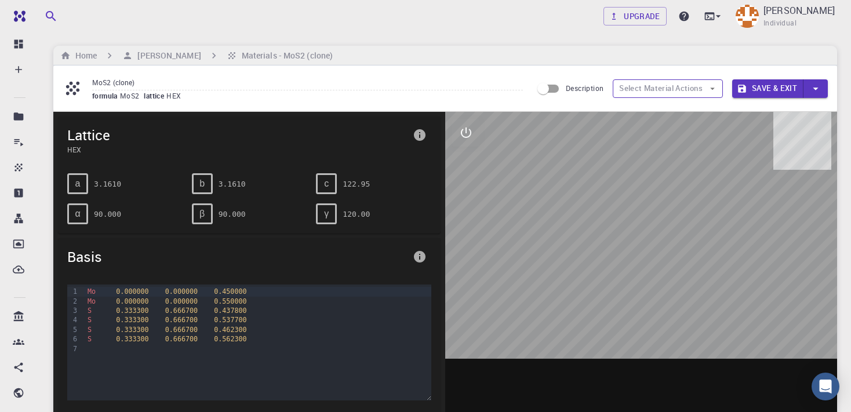
click at [720, 84] on button "Select Material Actions" at bounding box center [668, 88] width 110 height 19
click at [716, 90] on icon "button" at bounding box center [712, 89] width 10 height 10
click at [553, 86] on input "Description" at bounding box center [543, 89] width 66 height 22
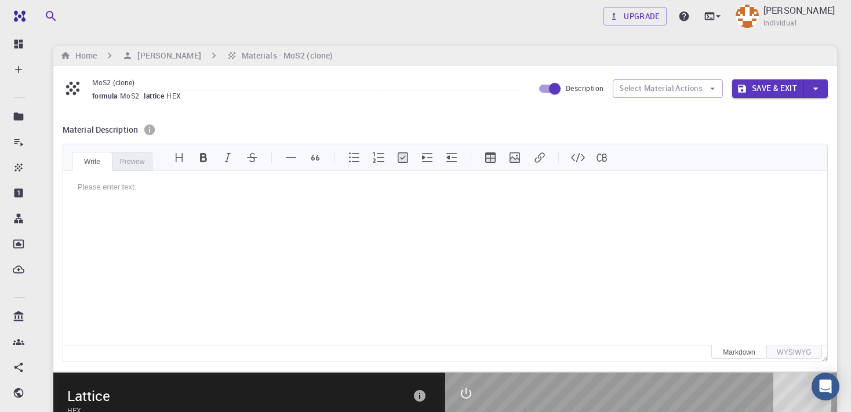
click at [551, 89] on input "Description" at bounding box center [555, 89] width 66 height 22
checkbox input "false"
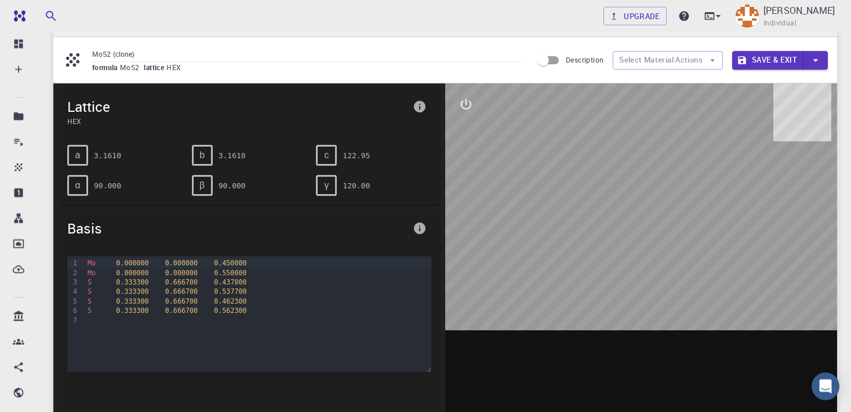
scroll to position [61, 0]
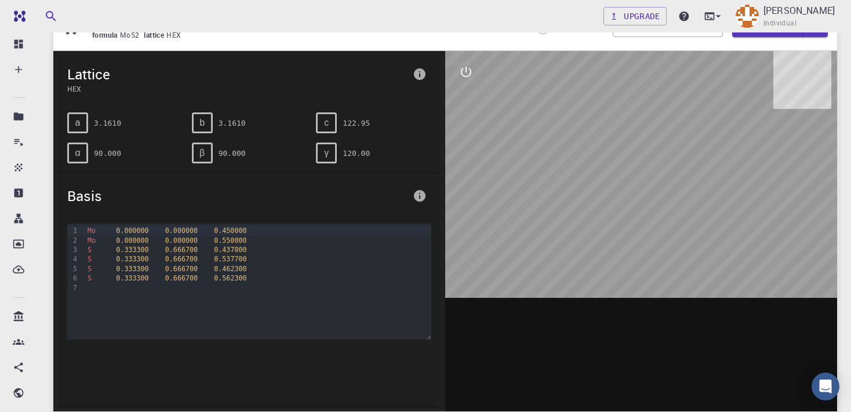
click at [423, 194] on icon "info" at bounding box center [420, 196] width 12 height 12
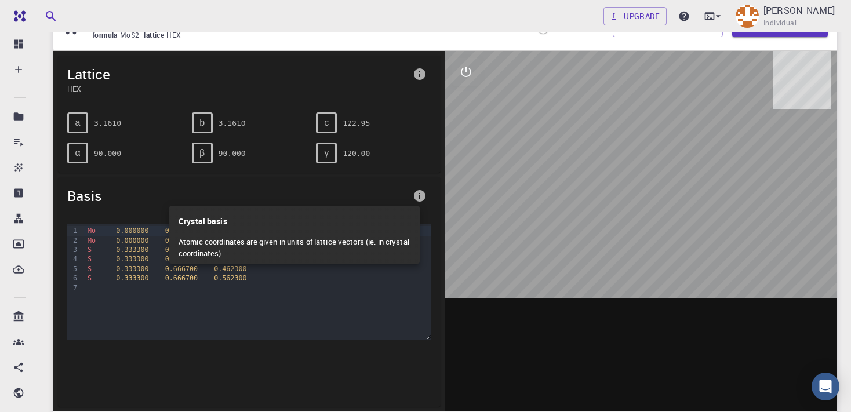
click at [423, 194] on div at bounding box center [425, 206] width 851 height 412
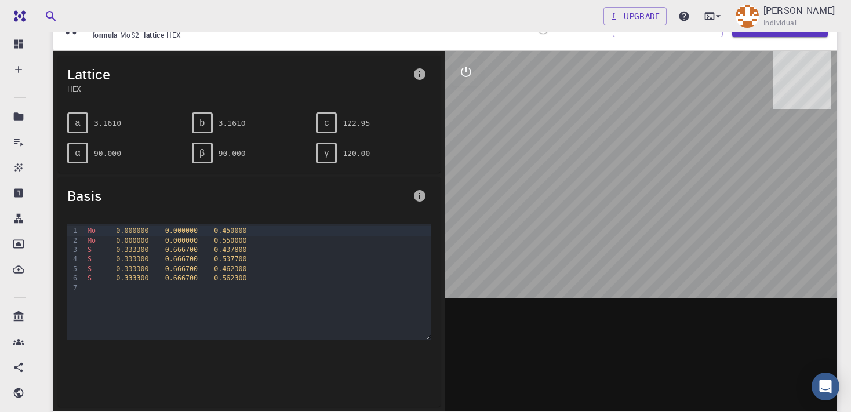
click at [472, 73] on icon "interactive" at bounding box center [466, 72] width 14 height 14
click at [469, 100] on icon "view" at bounding box center [466, 100] width 13 height 9
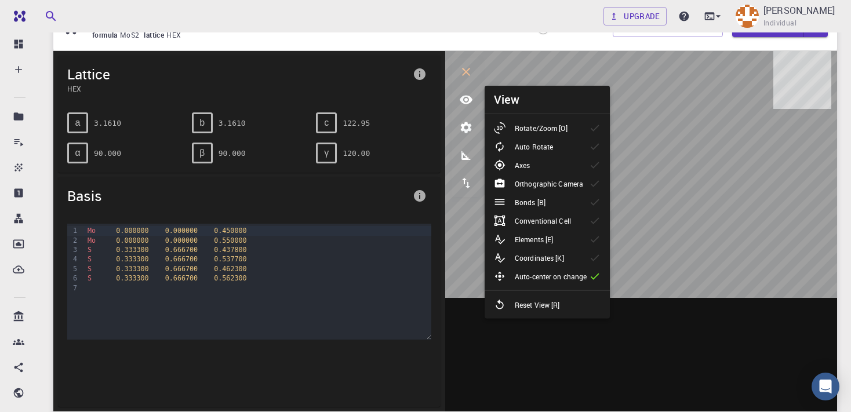
click at [514, 162] on div at bounding box center [504, 165] width 21 height 12
click at [551, 145] on p "Auto Rotate" at bounding box center [534, 146] width 38 height 10
click at [550, 197] on div "Bonds [B]" at bounding box center [524, 203] width 61 height 12
click at [549, 182] on p "Orthographic Camera" at bounding box center [549, 184] width 68 height 10
click at [562, 226] on div "Conventional Cell" at bounding box center [537, 221] width 86 height 12
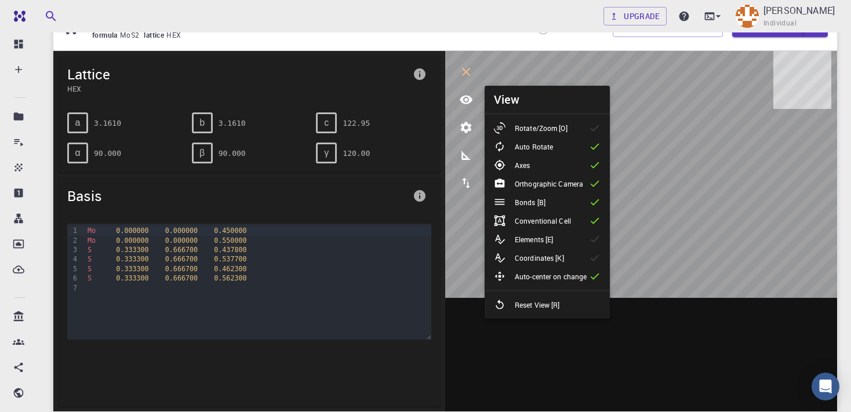
click at [560, 240] on div "Elements [E]" at bounding box center [528, 240] width 68 height 12
click at [560, 261] on p "Coordinates [K]" at bounding box center [539, 258] width 49 height 10
click at [572, 129] on div "Rotate/Zoom [O]" at bounding box center [535, 128] width 83 height 12
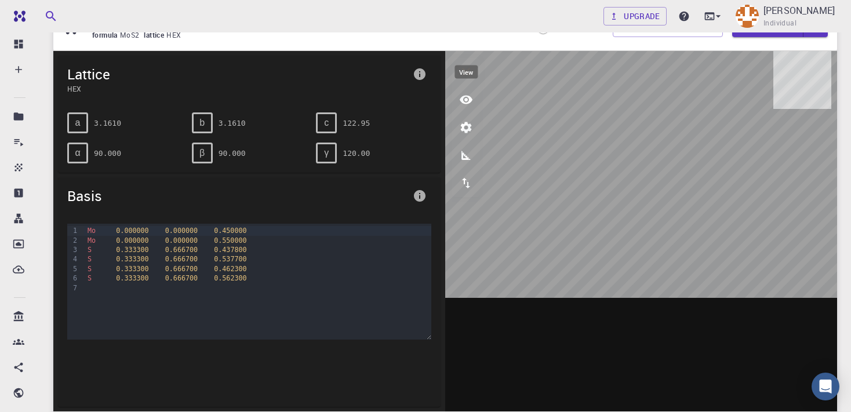
click at [467, 100] on icon "view" at bounding box center [466, 100] width 13 height 9
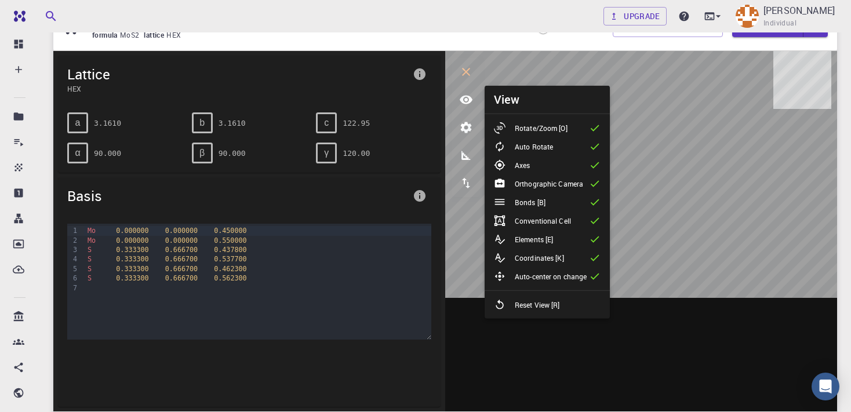
click at [549, 142] on p "Auto Rotate" at bounding box center [534, 146] width 38 height 10
click at [576, 87] on li "View" at bounding box center [547, 100] width 125 height 28
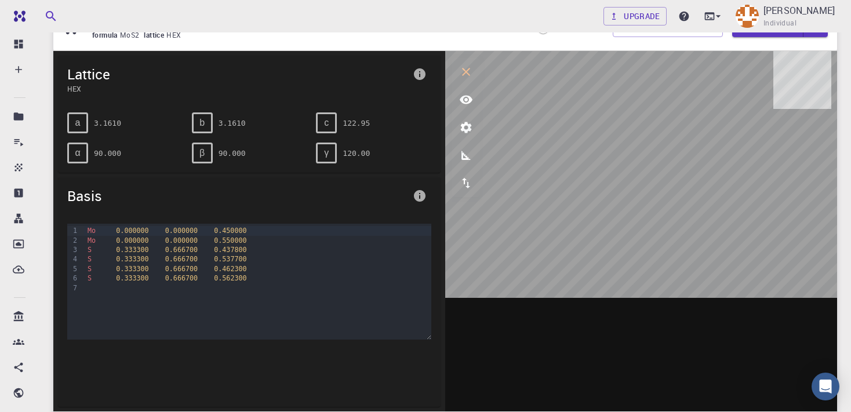
click at [470, 183] on icon "export" at bounding box center [466, 183] width 14 height 14
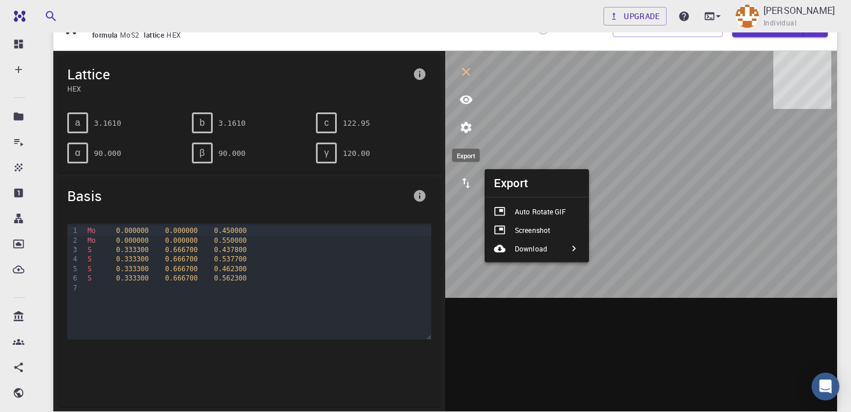
click at [470, 183] on icon "export" at bounding box center [466, 183] width 14 height 14
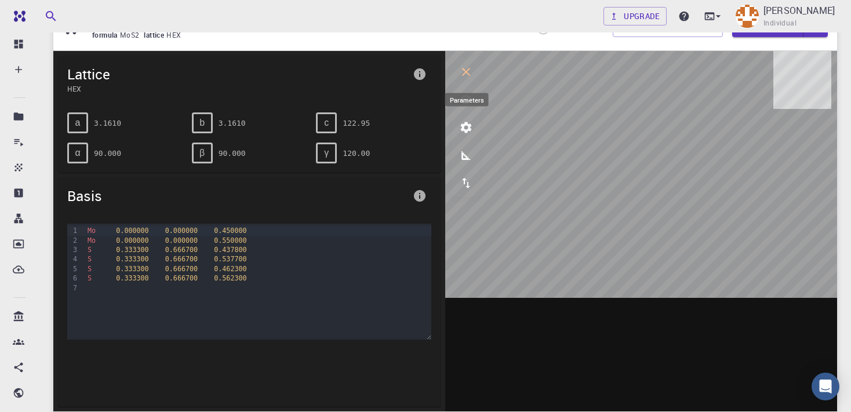
click at [466, 128] on icon "parameters" at bounding box center [466, 128] width 14 height 14
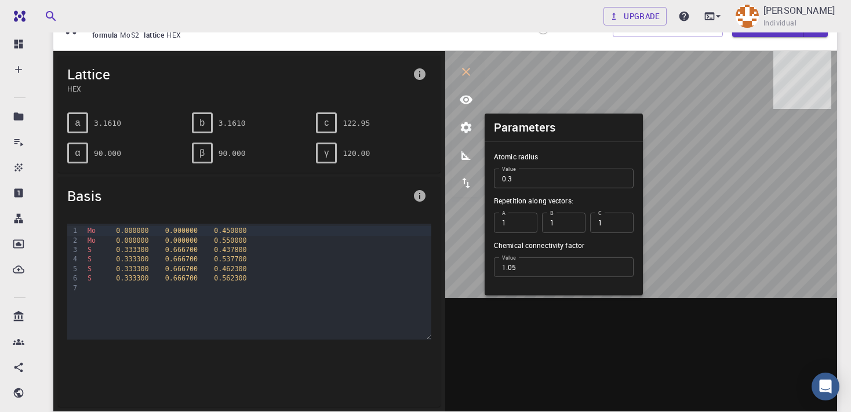
type input "0.3"
click at [625, 177] on input "0.3" at bounding box center [564, 179] width 140 height 20
type input "2"
click at [621, 219] on input "2" at bounding box center [611, 223] width 43 height 20
type input "2"
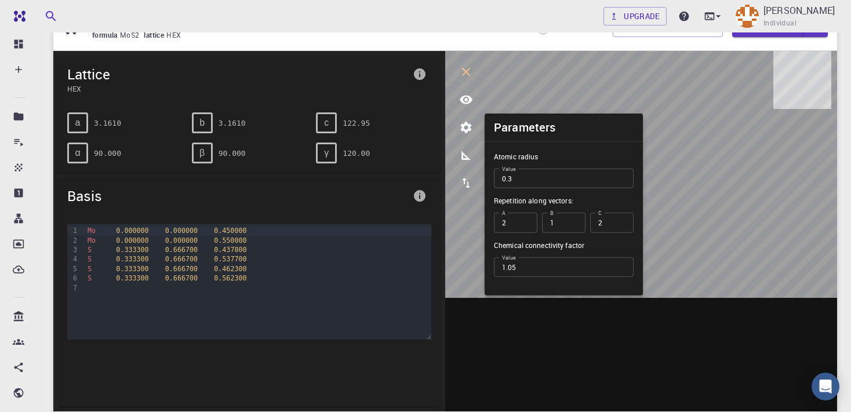
click at [527, 219] on input "2" at bounding box center [515, 223] width 43 height 20
type input "2"
click at [573, 219] on input "2" at bounding box center [563, 223] width 43 height 20
click at [620, 266] on input "1.06" at bounding box center [564, 267] width 140 height 20
type input "1.05"
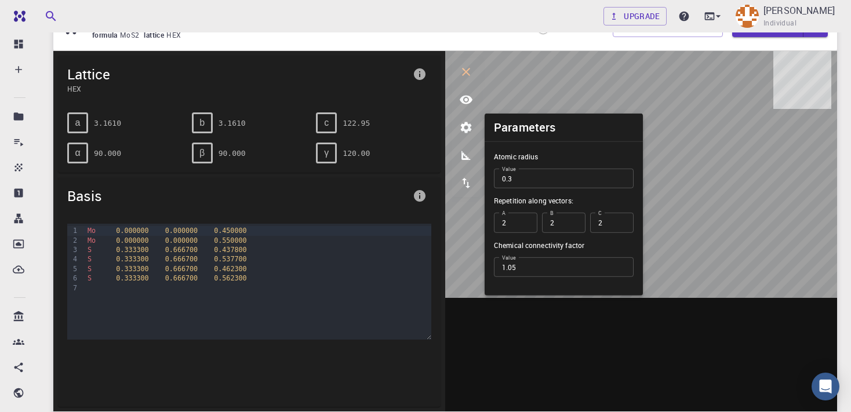
click at [619, 269] on input "1.05" at bounding box center [564, 267] width 140 height 20
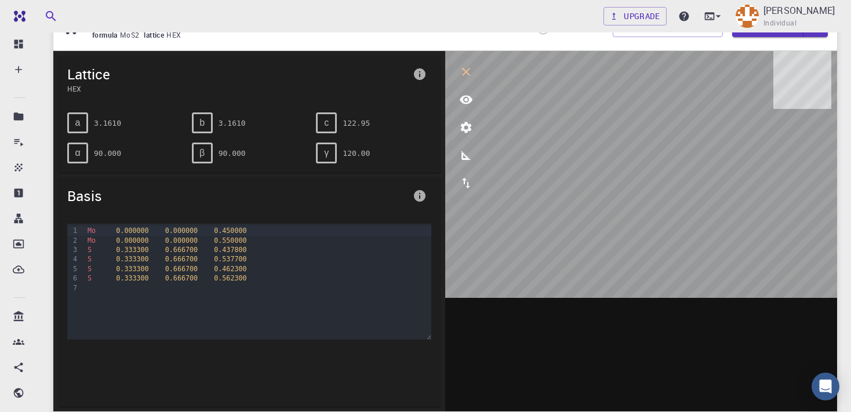
scroll to position [0, 0]
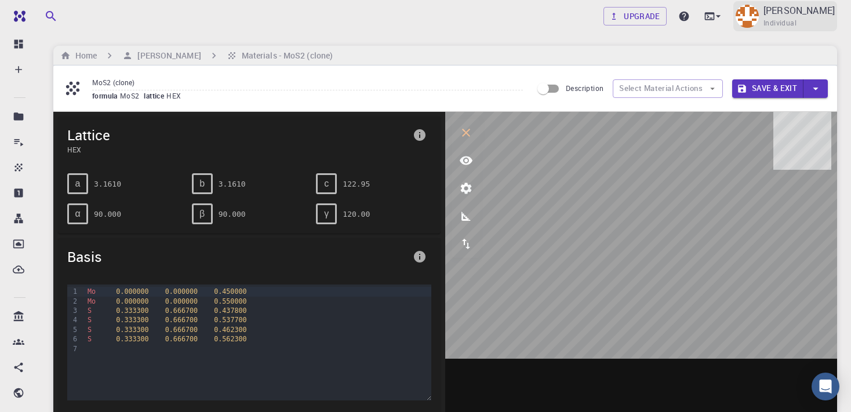
click at [823, 17] on p "Nabi Amin" at bounding box center [799, 10] width 71 height 14
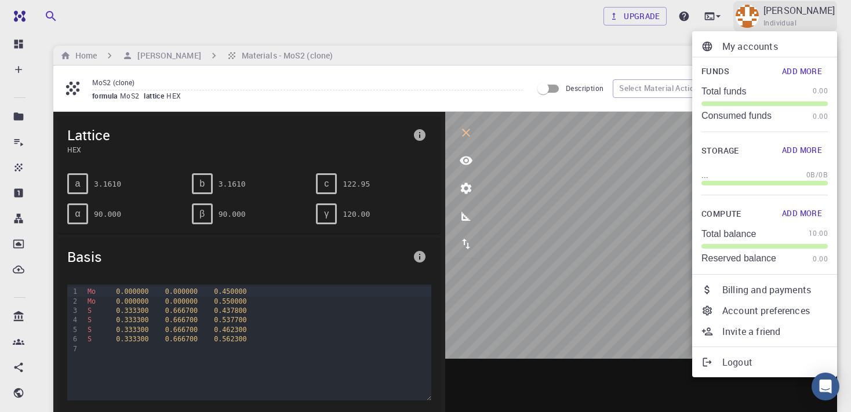
click at [823, 17] on div at bounding box center [425, 206] width 851 height 412
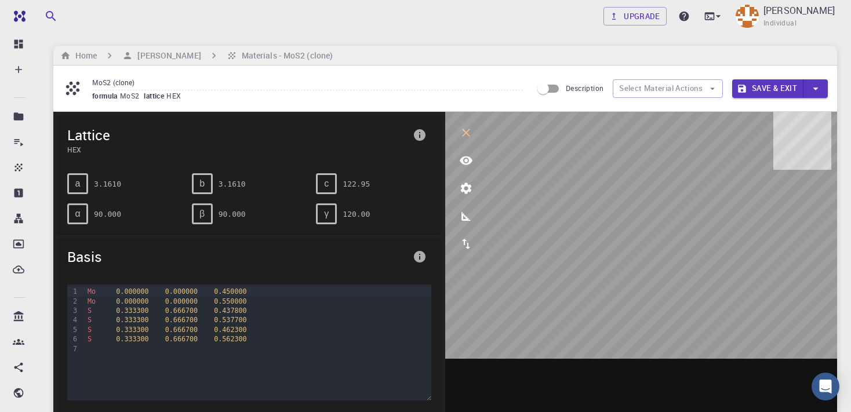
scroll to position [53, 0]
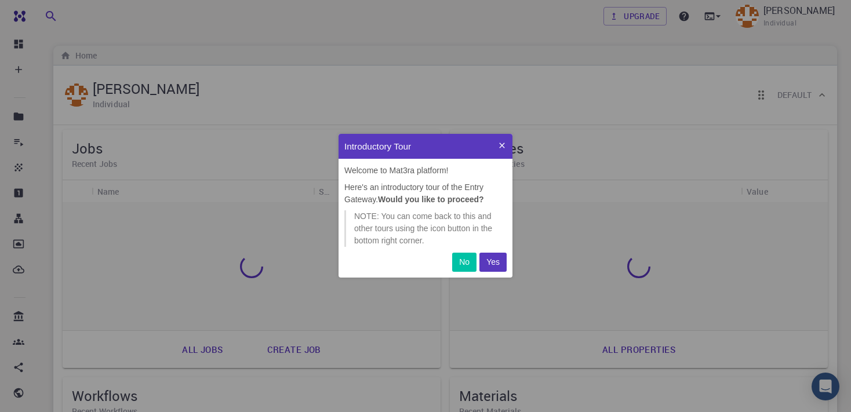
scroll to position [134, 164]
click at [505, 150] on icon at bounding box center [502, 145] width 9 height 9
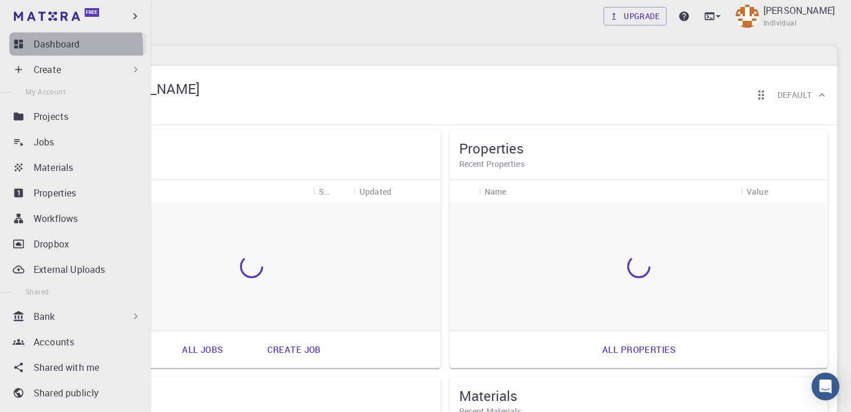
click at [23, 50] on icon at bounding box center [19, 44] width 12 height 12
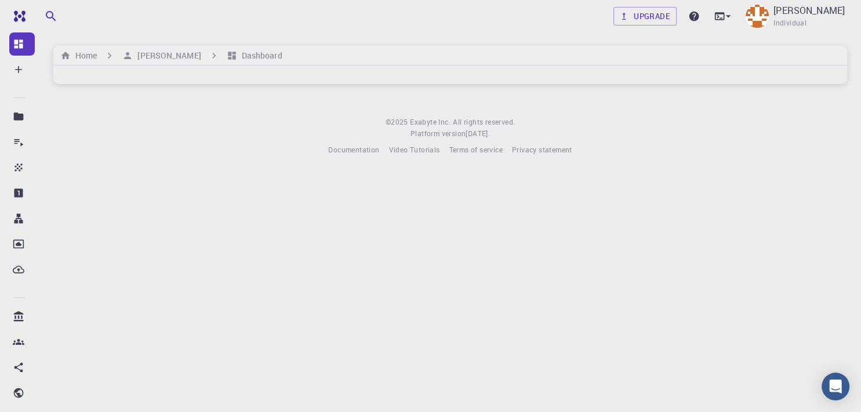
click at [206, 144] on footer "© 2025 Exabyte Inc. All rights reserved. Platform version 2025.7.24 . Documenta…" at bounding box center [450, 136] width 822 height 39
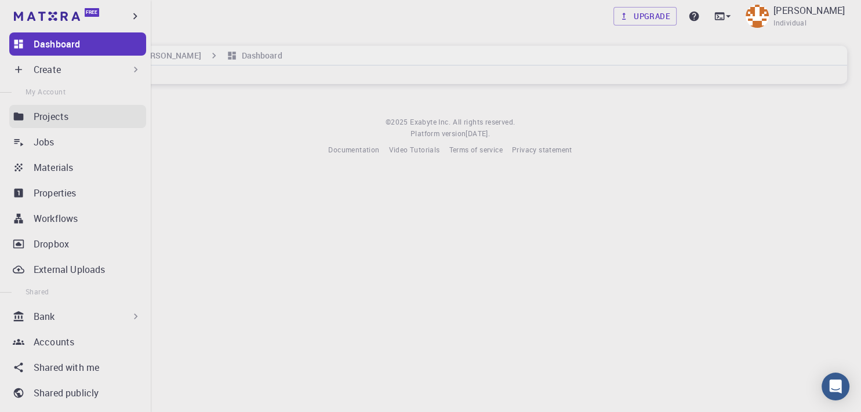
click at [36, 118] on p "Projects" at bounding box center [51, 117] width 35 height 14
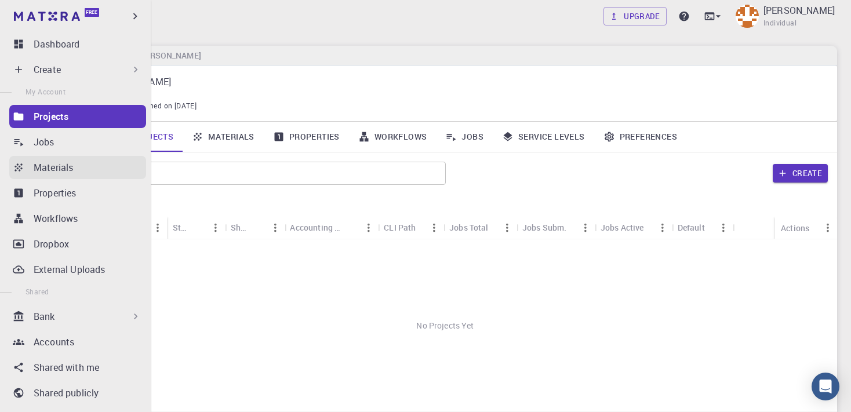
click at [43, 167] on p "Materials" at bounding box center [53, 168] width 39 height 14
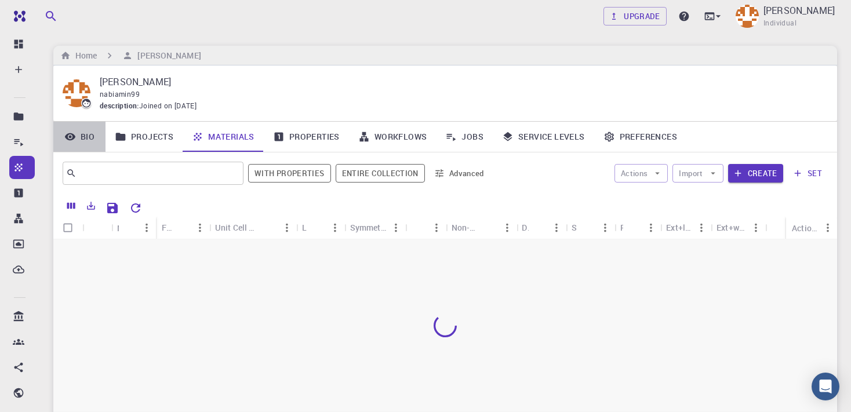
click at [87, 139] on link "Bio" at bounding box center [79, 137] width 52 height 30
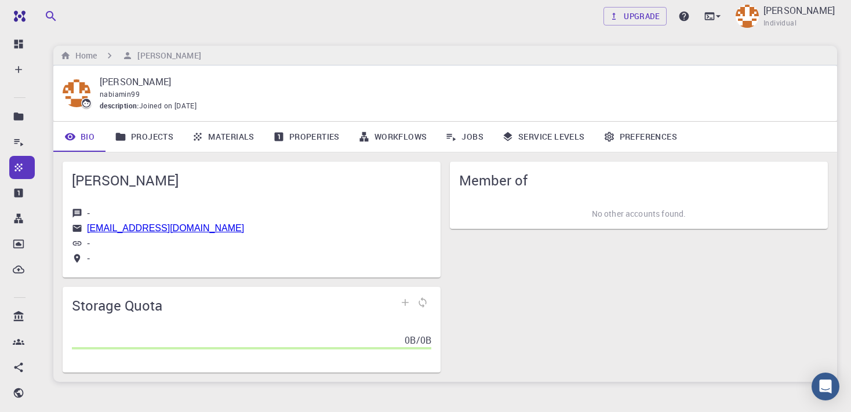
click at [136, 135] on link "Projects" at bounding box center [144, 137] width 77 height 30
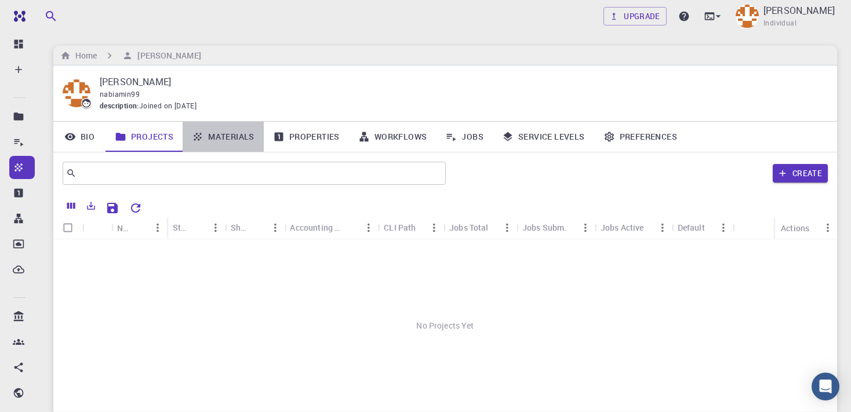
click at [232, 132] on link "Materials" at bounding box center [223, 137] width 81 height 30
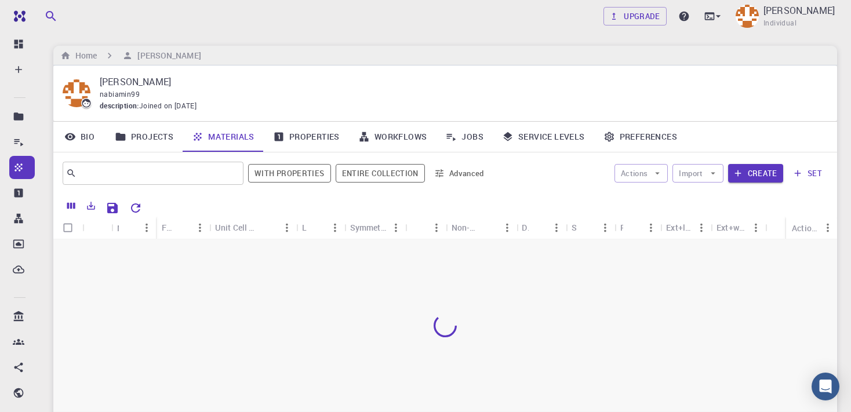
click at [284, 134] on link "Properties" at bounding box center [306, 137] width 85 height 30
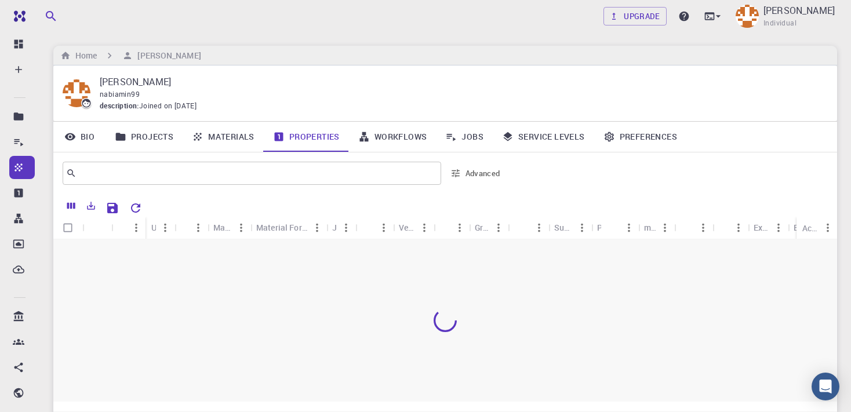
click at [300, 136] on link "Properties" at bounding box center [306, 137] width 85 height 30
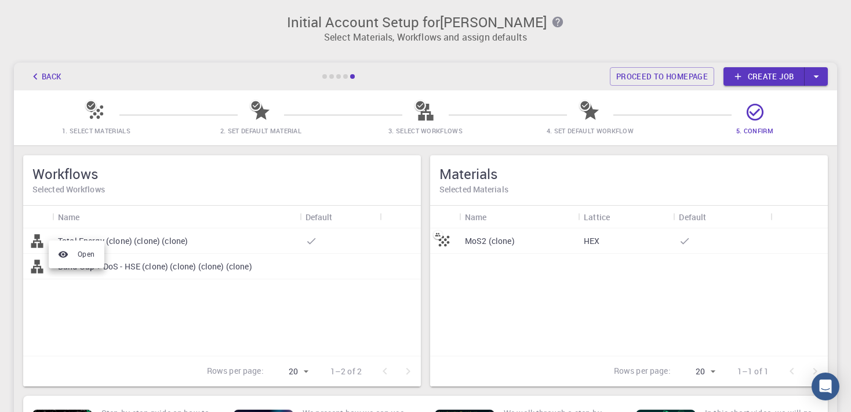
click at [77, 296] on div at bounding box center [425, 206] width 851 height 412
click at [478, 244] on p "MoS2 (clone)" at bounding box center [490, 241] width 50 height 12
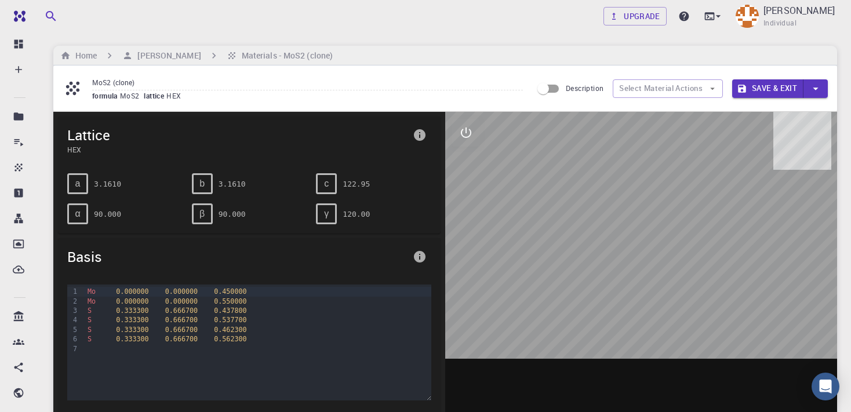
drag, startPoint x: 639, startPoint y: 228, endPoint x: 564, endPoint y: 208, distance: 77.7
click at [638, 228] on div at bounding box center [641, 292] width 392 height 361
click at [472, 132] on button "interactive" at bounding box center [466, 133] width 28 height 28
click at [465, 161] on icon "view" at bounding box center [466, 161] width 14 height 14
click at [466, 211] on icon "measurements" at bounding box center [466, 216] width 14 height 14
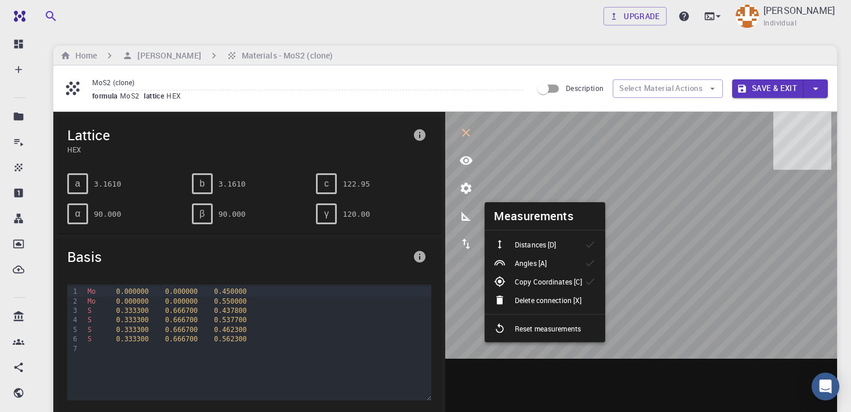
click at [590, 249] on icon at bounding box center [591, 245] width 12 height 12
click at [589, 262] on icon at bounding box center [591, 263] width 12 height 12
click at [590, 277] on icon at bounding box center [591, 282] width 12 height 12
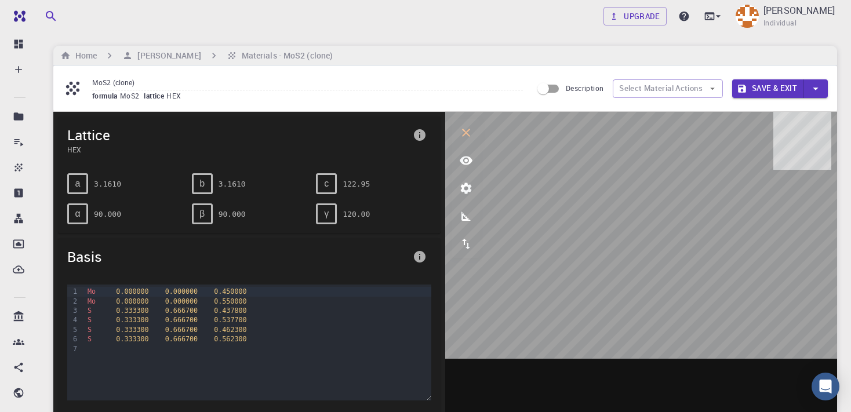
click at [463, 159] on icon "view" at bounding box center [466, 161] width 13 height 9
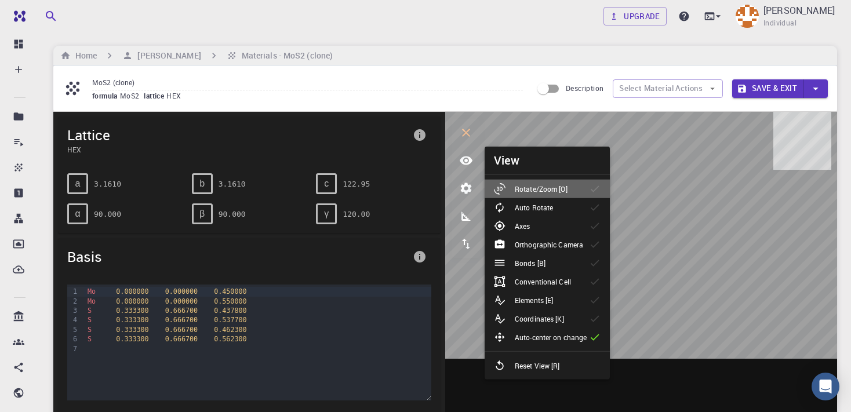
click at [529, 189] on p "Rotate/Zoom [O]" at bounding box center [541, 189] width 53 height 10
click at [561, 152] on li "View" at bounding box center [547, 161] width 125 height 28
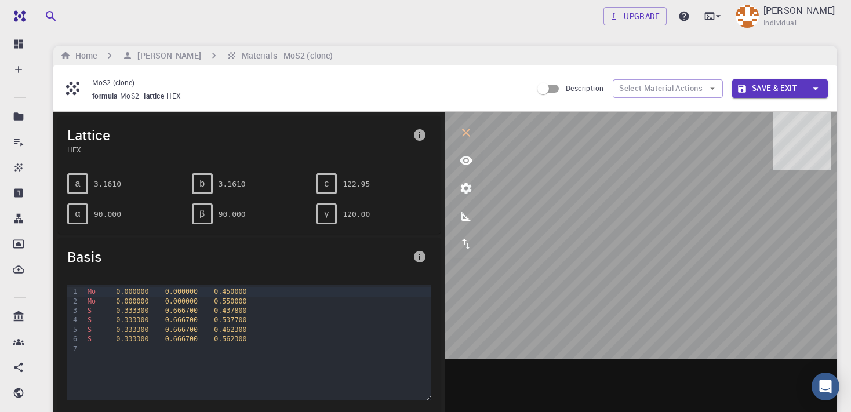
click at [460, 154] on icon "view" at bounding box center [466, 161] width 14 height 14
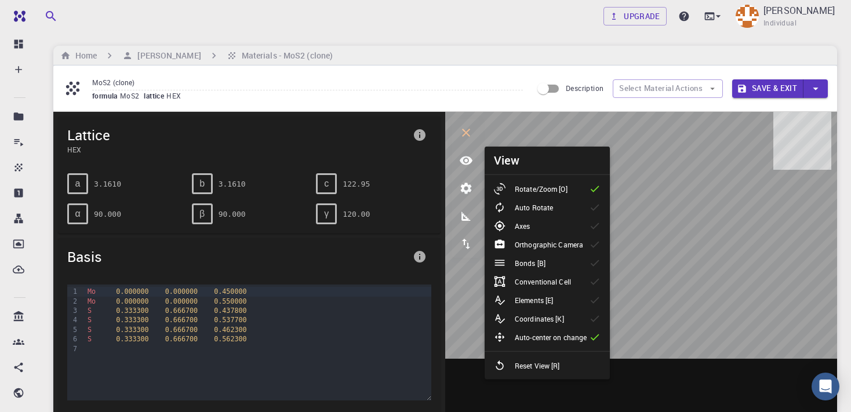
click at [522, 209] on p "Auto Rotate" at bounding box center [534, 207] width 38 height 10
click at [521, 231] on div "Axes" at bounding box center [516, 226] width 45 height 12
click at [524, 247] on p "Orthographic Camera" at bounding box center [549, 245] width 68 height 10
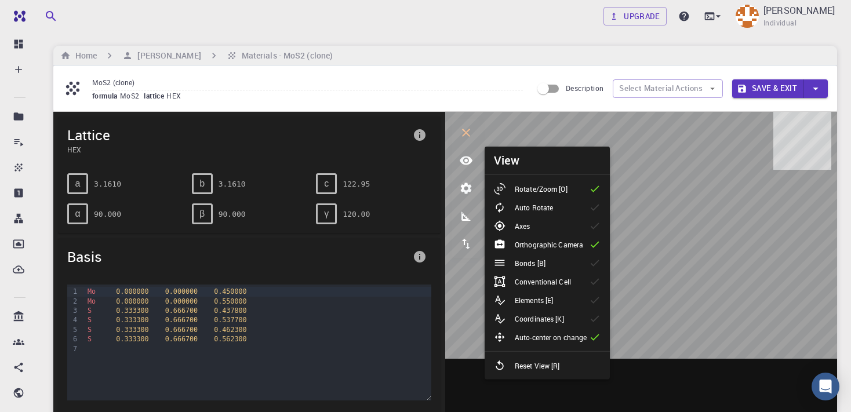
click at [524, 247] on p "Orthographic Camera" at bounding box center [549, 245] width 68 height 10
click at [530, 263] on p "Bonds [B]" at bounding box center [530, 263] width 31 height 10
click at [530, 281] on p "Conventional Cell" at bounding box center [543, 282] width 56 height 10
click at [530, 282] on p "Conventional Cell" at bounding box center [543, 282] width 56 height 10
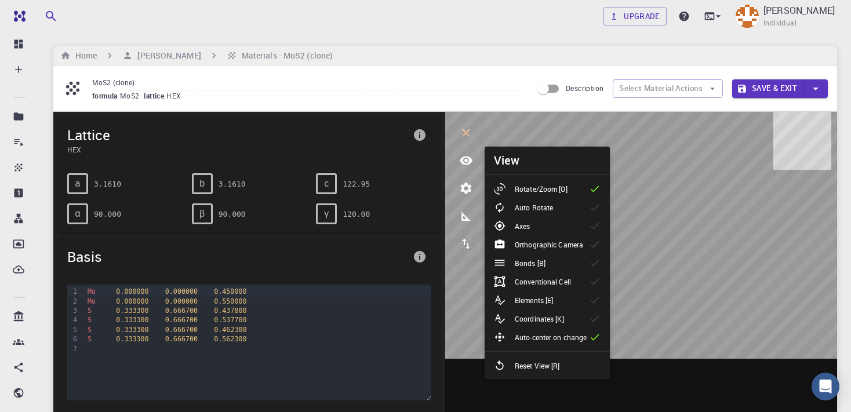
click at [536, 295] on div "Elements [E]" at bounding box center [528, 301] width 68 height 12
click at [535, 318] on p "Coordinates [K]" at bounding box center [539, 319] width 49 height 10
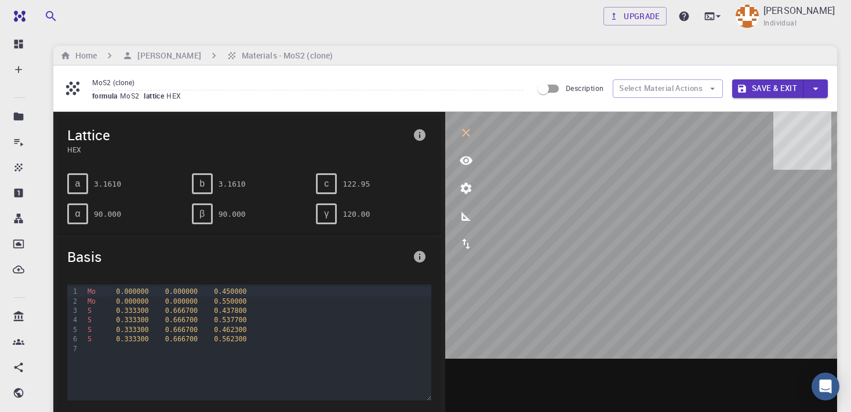
click at [177, 293] on span "0.000000" at bounding box center [181, 292] width 32 height 8
click at [179, 302] on span "0.000000" at bounding box center [181, 301] width 32 height 8
click at [175, 311] on span "0.666700" at bounding box center [181, 311] width 32 height 8
click at [165, 323] on span "0.666700" at bounding box center [181, 320] width 32 height 8
click at [85, 321] on div "S 0.333300 0.666700 0.537700" at bounding box center [257, 319] width 347 height 9
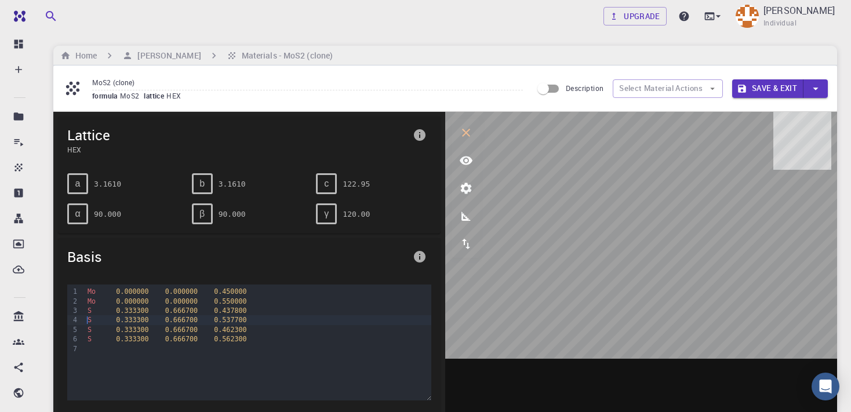
click at [85, 321] on div "S 0.333300 0.666700 0.537700" at bounding box center [257, 319] width 347 height 9
click at [150, 321] on div "S 0.333300 0.666700 0.537700" at bounding box center [257, 319] width 347 height 9
click at [165, 320] on span "0.666700" at bounding box center [181, 320] width 32 height 8
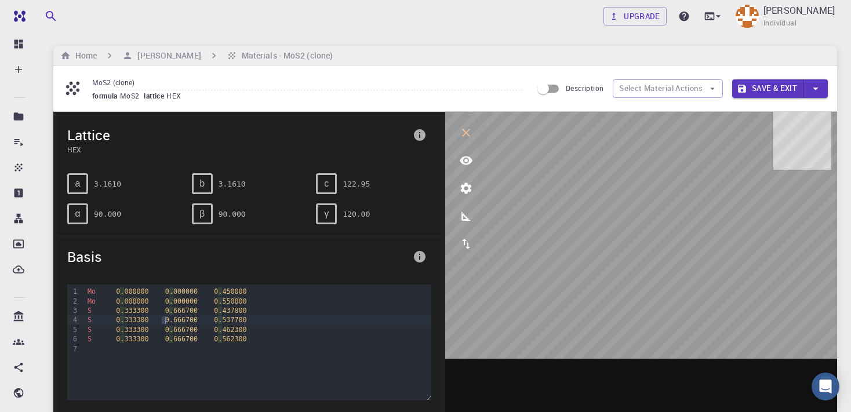
click at [184, 320] on span "0.666700" at bounding box center [181, 320] width 32 height 8
click at [184, 318] on span "0.666700" at bounding box center [181, 320] width 32 height 8
click at [709, 92] on icon "button" at bounding box center [712, 89] width 10 height 10
click at [707, 92] on button "Select Material Actions" at bounding box center [668, 88] width 110 height 19
click at [820, 91] on icon "button" at bounding box center [816, 88] width 13 height 13
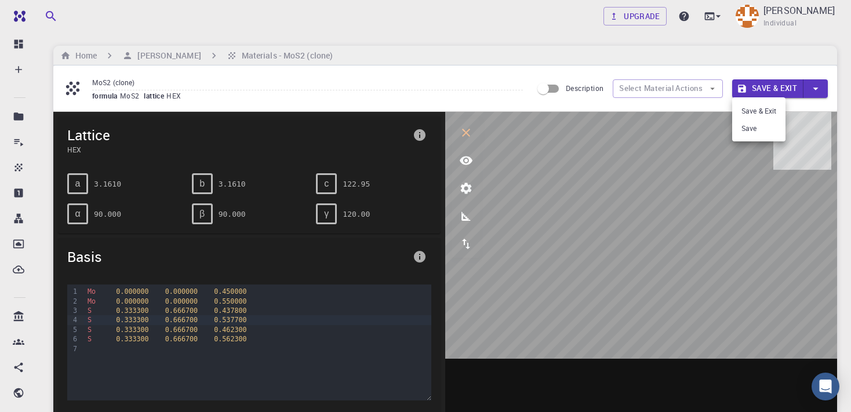
click at [426, 84] on div at bounding box center [425, 206] width 851 height 412
click at [191, 101] on div "formula MoS2 lattice HEX" at bounding box center [307, 96] width 431 height 12
click at [62, 58] on icon "breadcrumb" at bounding box center [65, 55] width 10 height 10
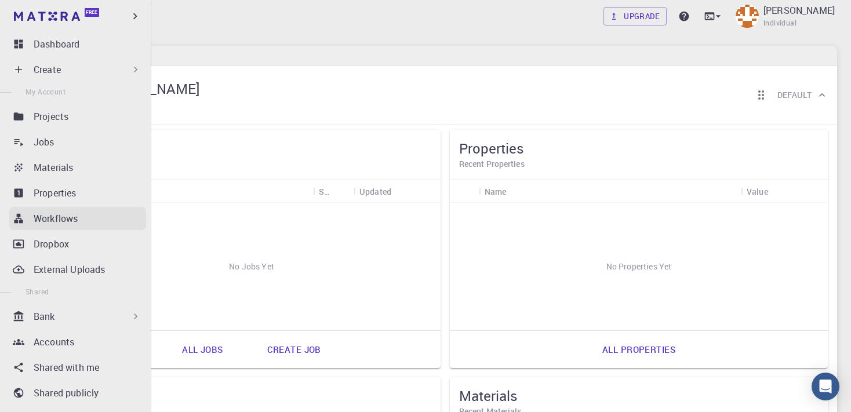
click at [17, 220] on icon at bounding box center [18, 219] width 9 height 10
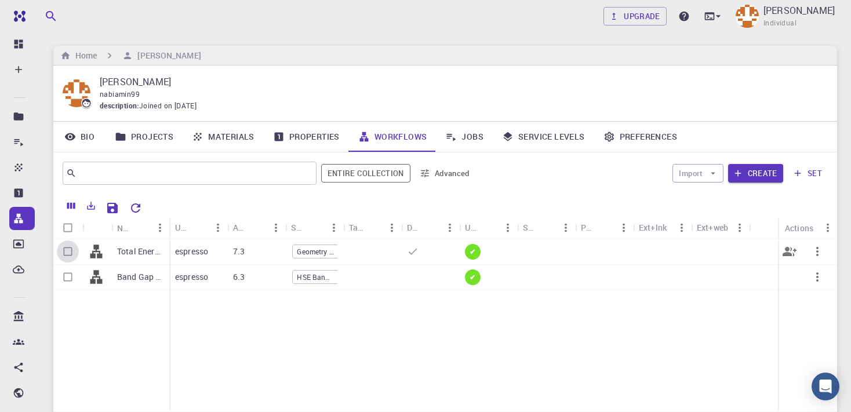
click at [68, 254] on input "Select row" at bounding box center [68, 252] width 22 height 22
checkbox input "true"
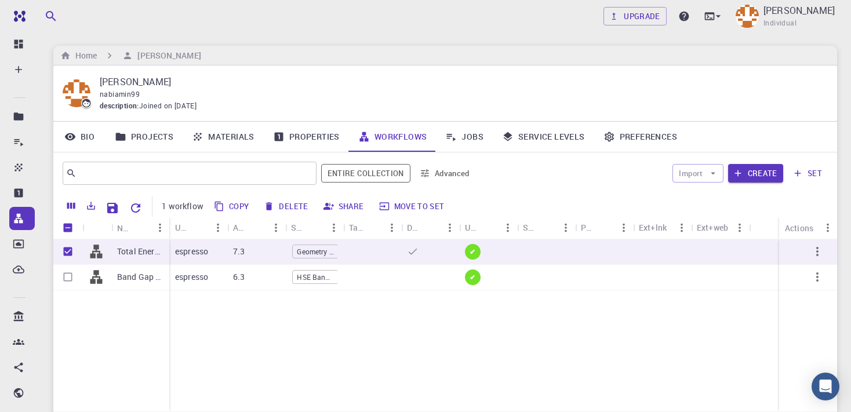
click at [66, 230] on input "Unselect all rows" at bounding box center [68, 228] width 22 height 22
checkbox input "false"
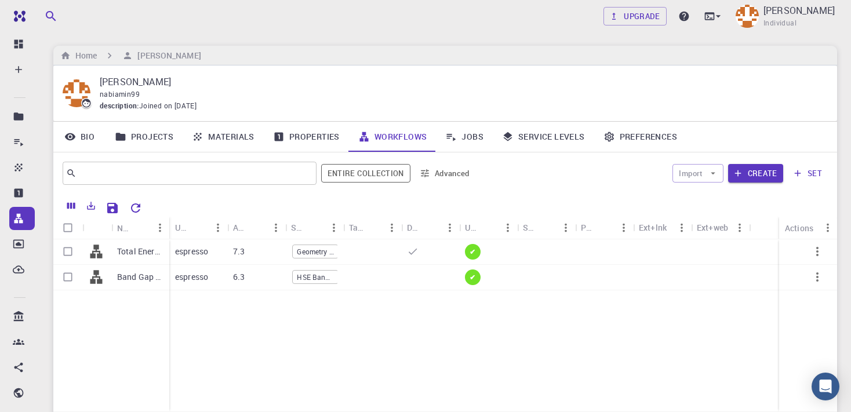
checkbox input "false"
click at [66, 230] on input "Select all rows" at bounding box center [68, 228] width 22 height 22
checkbox input "true"
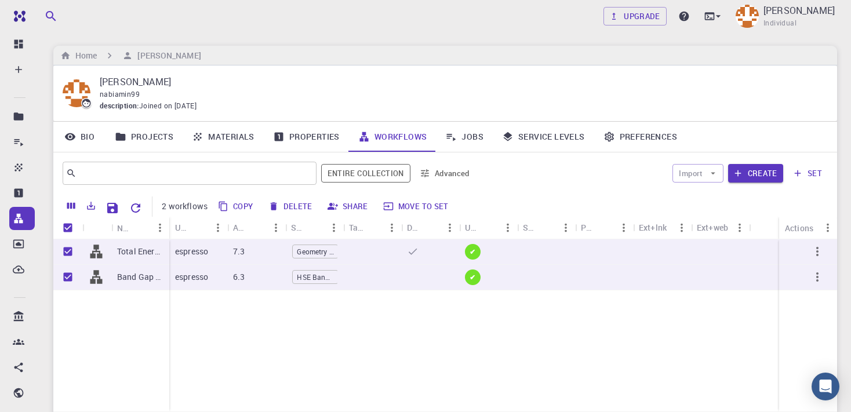
checkbox input "true"
click at [297, 203] on button "Delete" at bounding box center [291, 206] width 52 height 19
click at [297, 205] on button "Delete" at bounding box center [291, 206] width 52 height 19
click at [281, 205] on button "Delete" at bounding box center [291, 206] width 52 height 19
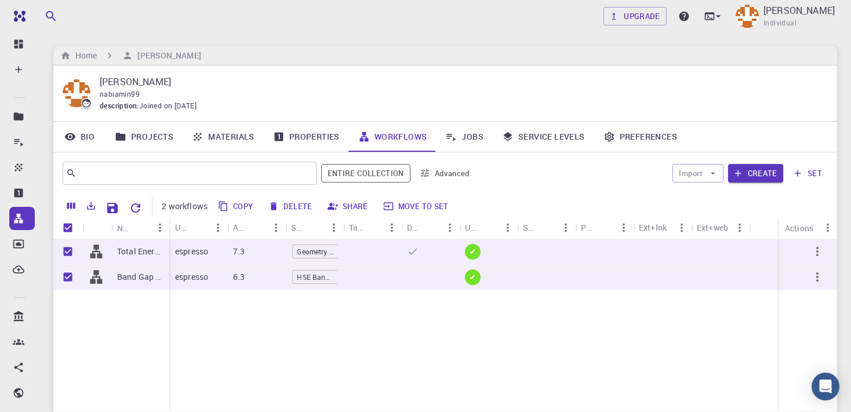
click at [281, 205] on button "Delete" at bounding box center [291, 206] width 52 height 19
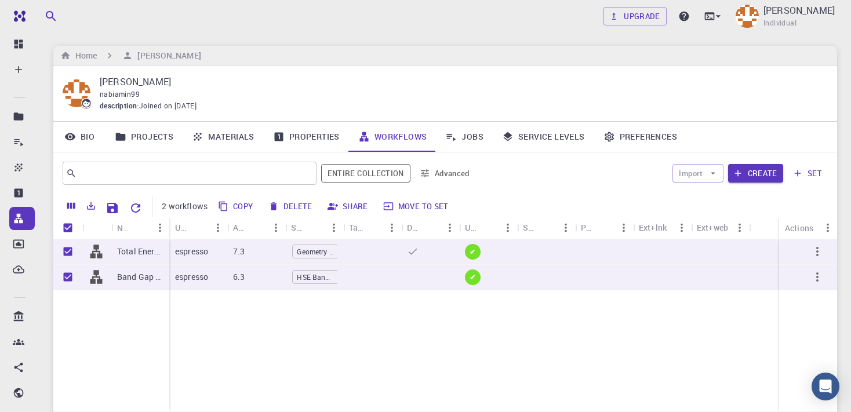
click at [281, 205] on button "Delete" at bounding box center [291, 206] width 52 height 19
click at [59, 222] on input "Unselect all rows" at bounding box center [68, 228] width 22 height 22
checkbox input "false"
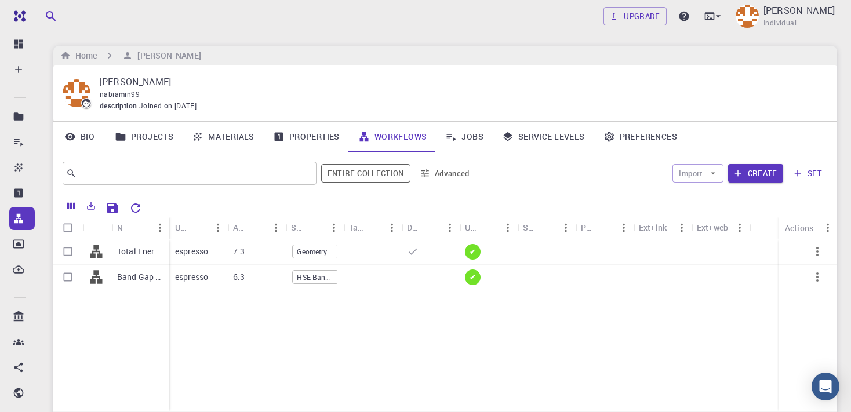
checkbox input "false"
click at [60, 225] on input "Select all rows" at bounding box center [68, 228] width 22 height 22
checkbox input "true"
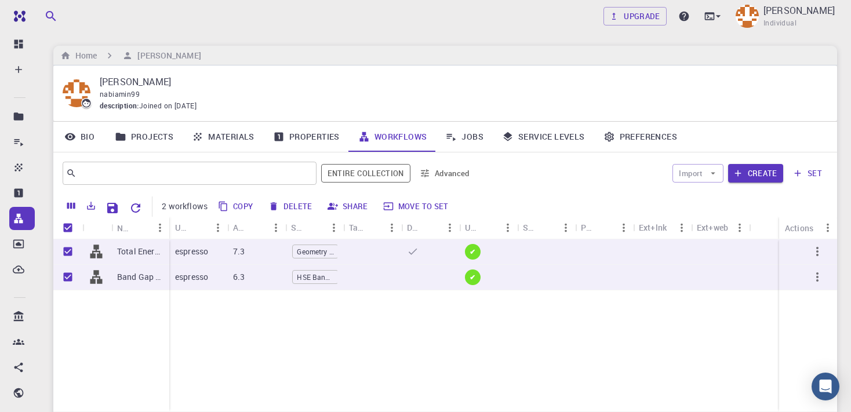
checkbox input "true"
click at [62, 224] on input "Unselect all rows" at bounding box center [68, 228] width 22 height 22
checkbox input "false"
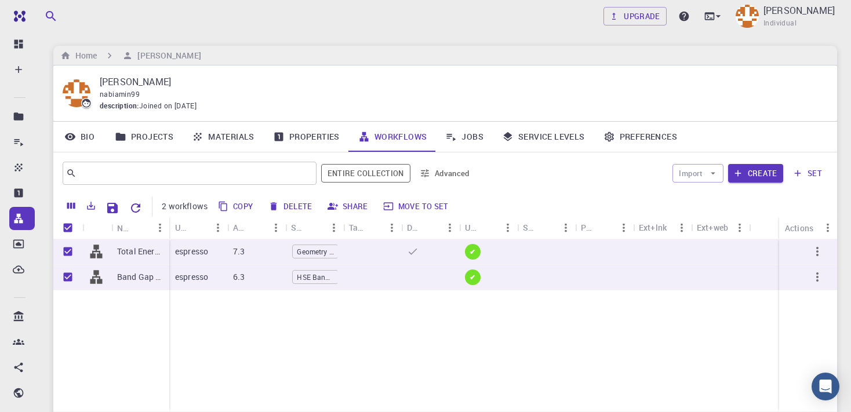
checkbox input "false"
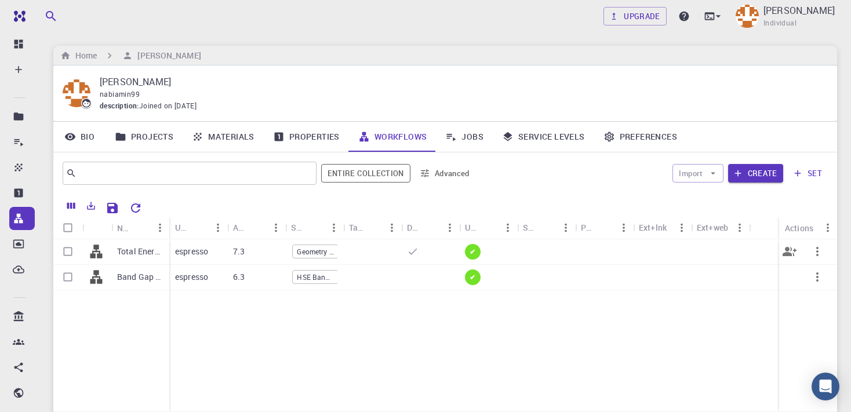
click at [66, 250] on input "Select row" at bounding box center [68, 252] width 22 height 22
checkbox input "true"
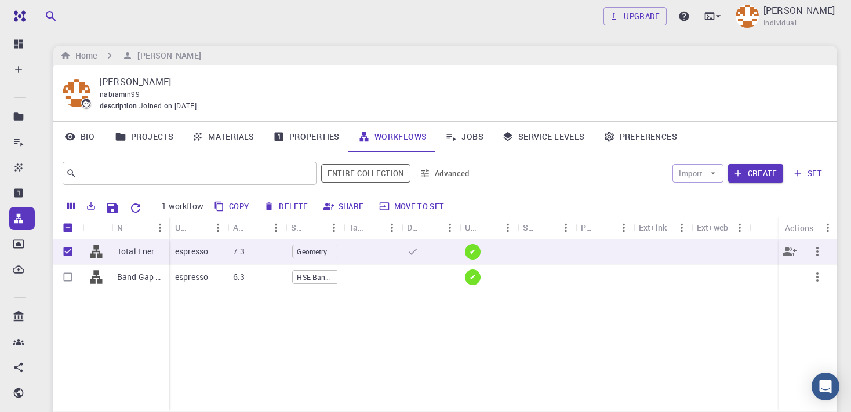
checkbox input "true"
click at [300, 206] on button "Delete" at bounding box center [286, 206] width 52 height 19
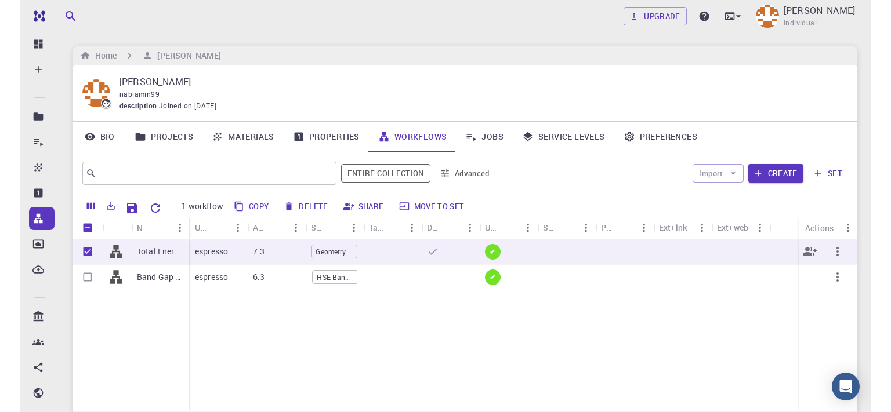
scroll to position [0, 2]
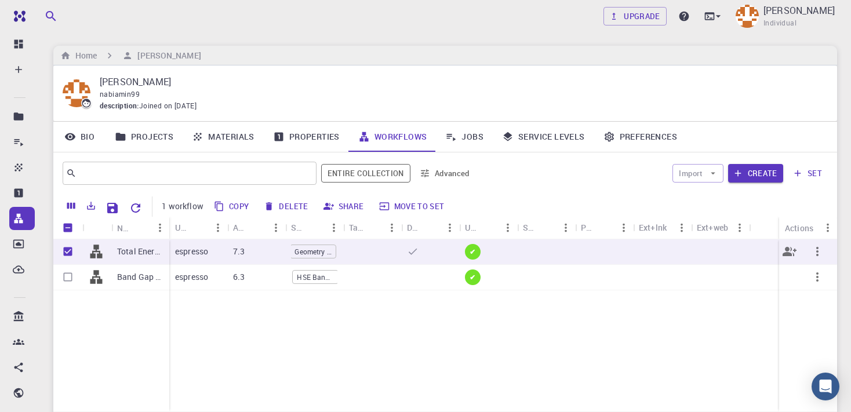
click at [321, 252] on span "Geometry and Phonon" at bounding box center [313, 252] width 45 height 10
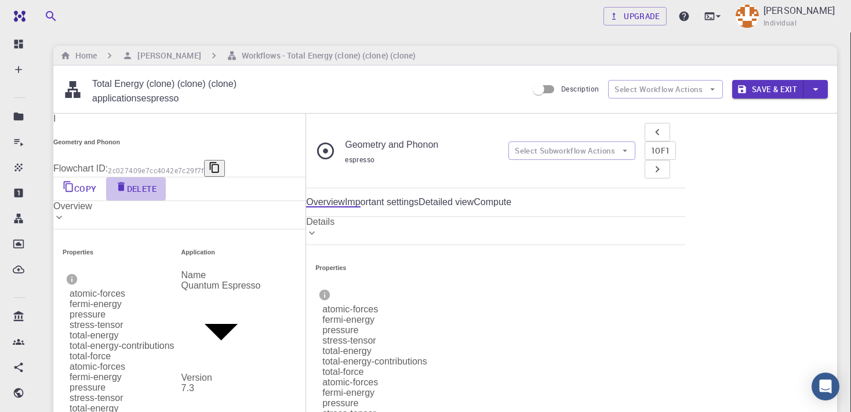
click at [166, 193] on button "Delete" at bounding box center [136, 188] width 60 height 23
click at [166, 183] on button "Delete" at bounding box center [136, 188] width 60 height 23
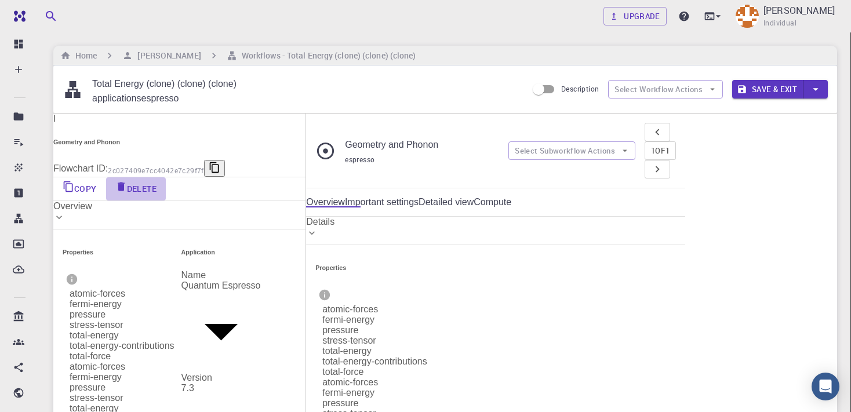
click at [166, 183] on button "Delete" at bounding box center [136, 188] width 60 height 23
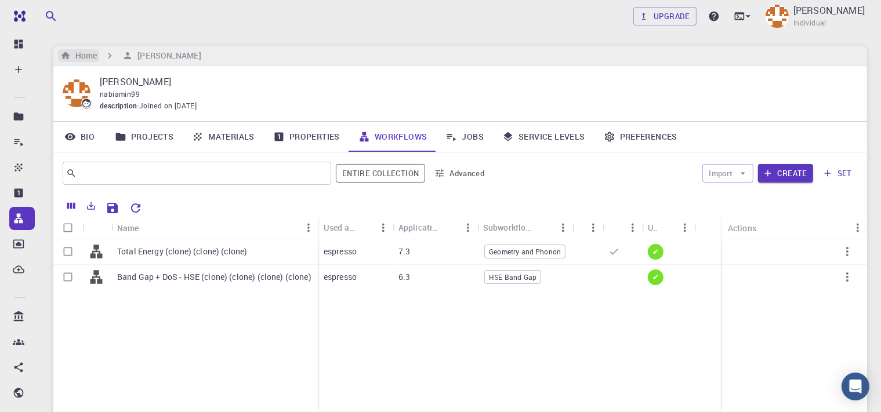
click at [88, 57] on h6 "Home" at bounding box center [84, 55] width 26 height 13
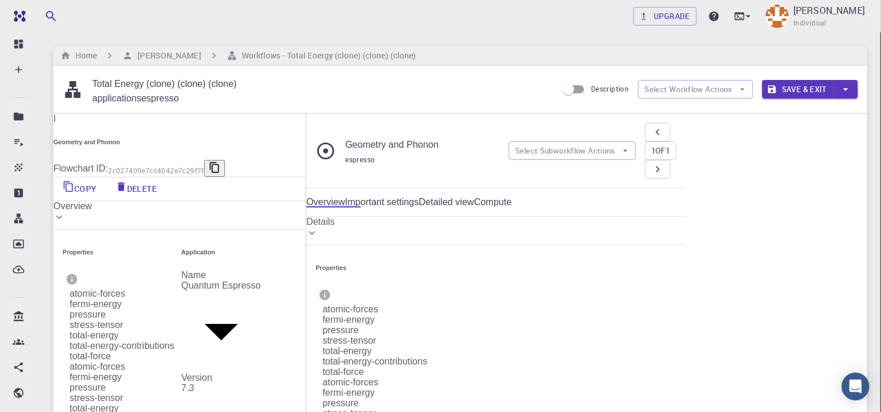
click at [166, 187] on button "Delete" at bounding box center [136, 188] width 60 height 23
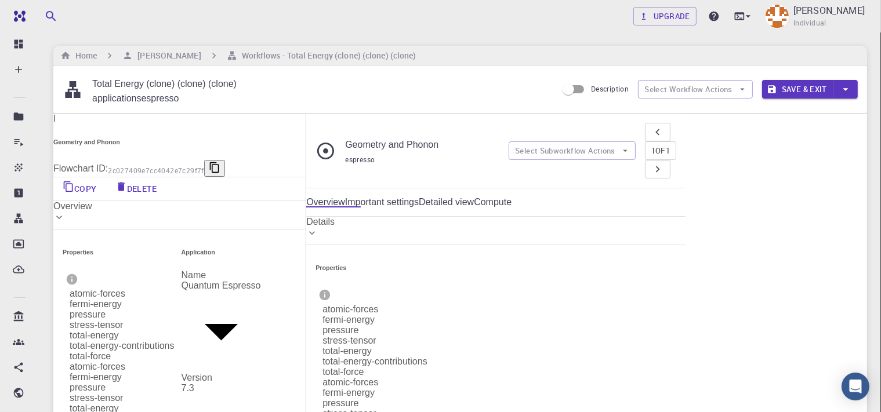
drag, startPoint x: 465, startPoint y: 342, endPoint x: 426, endPoint y: 266, distance: 85.6
drag, startPoint x: 545, startPoint y: 339, endPoint x: 565, endPoint y: 372, distance: 38.5
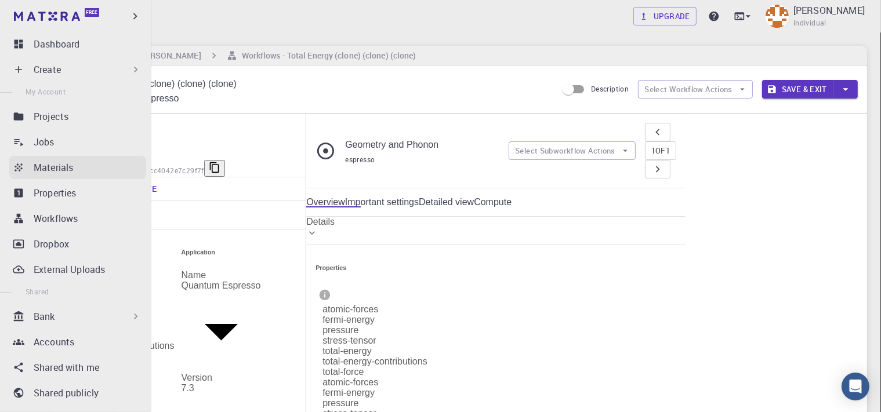
click at [19, 167] on icon at bounding box center [18, 168] width 8 height 8
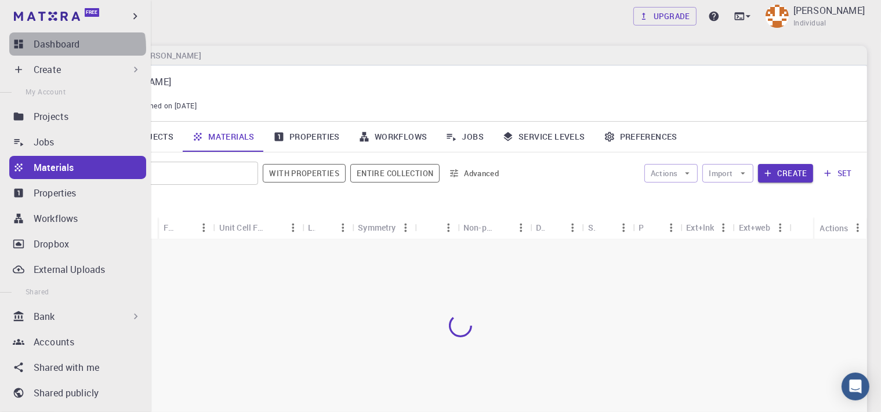
click at [77, 50] on p "Dashboard" at bounding box center [57, 44] width 46 height 14
